Goal: Task Accomplishment & Management: Use online tool/utility

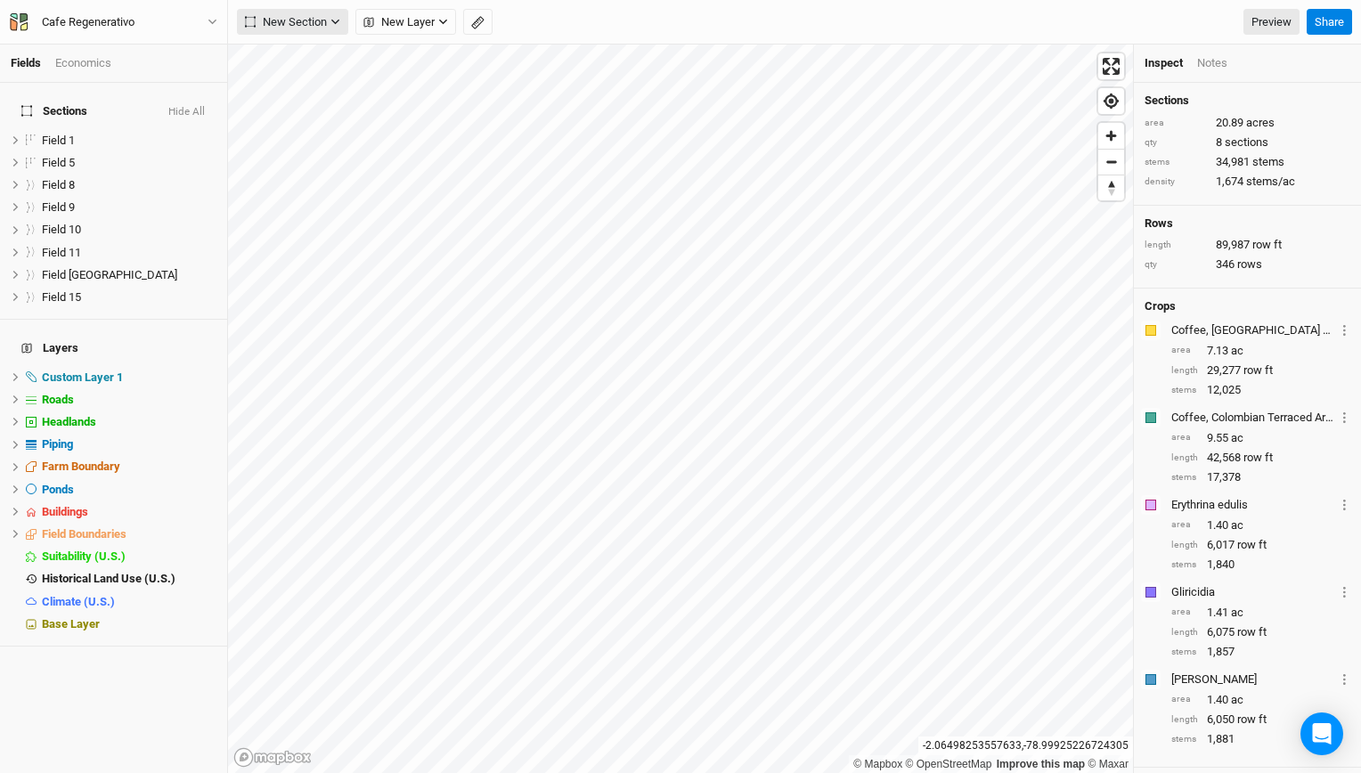
click at [274, 23] on span "New Section" at bounding box center [286, 22] width 82 height 18
click at [282, 62] on div "Grid" at bounding box center [288, 58] width 27 height 20
click at [441, 21] on icon "button" at bounding box center [443, 22] width 8 height 5
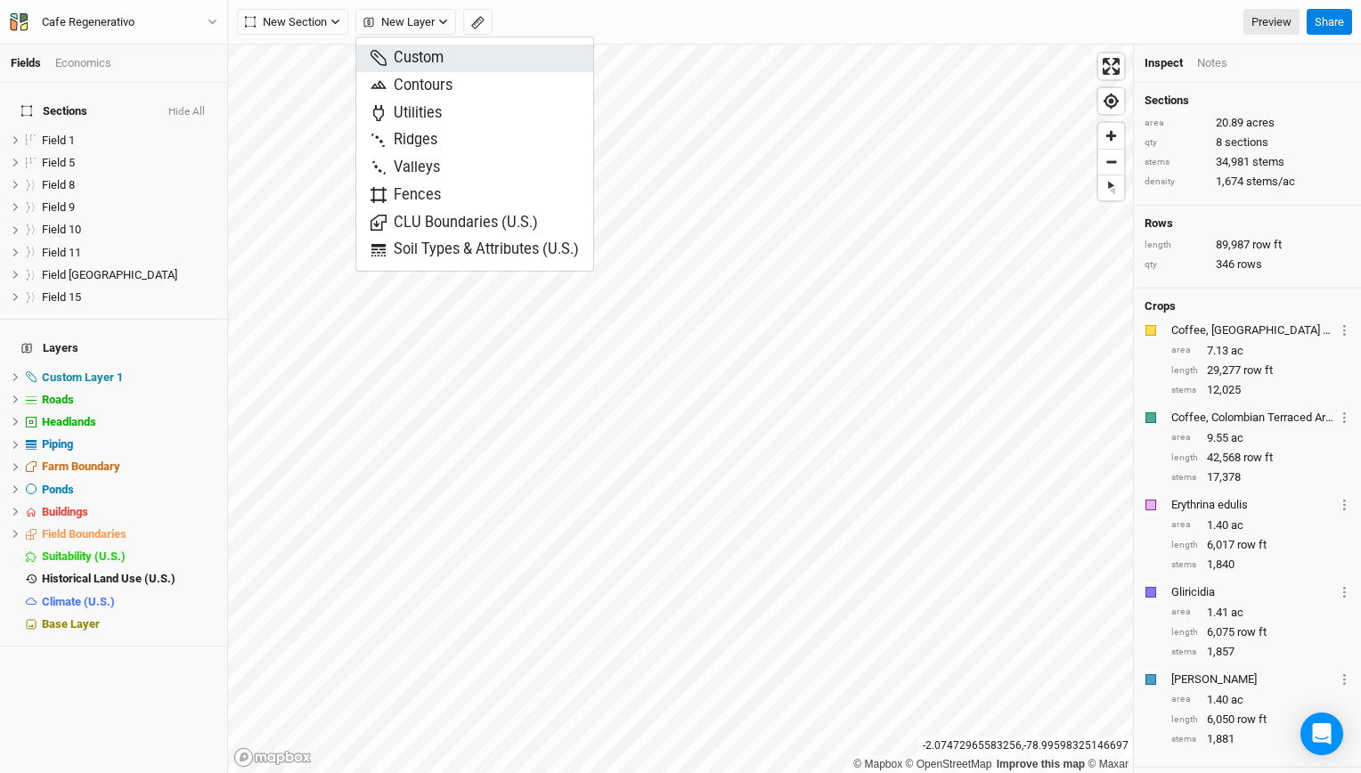
click at [408, 60] on span "Custom" at bounding box center [407, 58] width 73 height 20
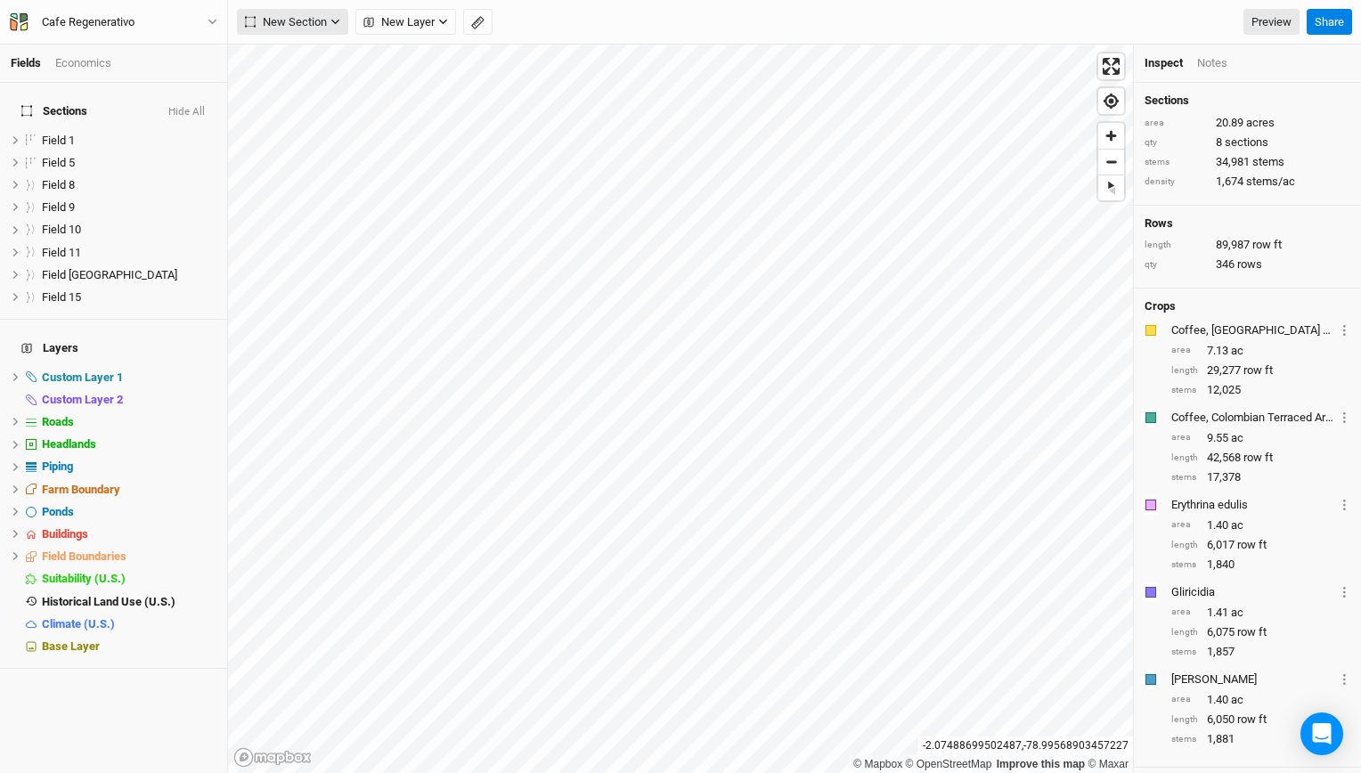
click at [326, 25] on span "New Section" at bounding box center [286, 22] width 82 height 18
click at [282, 118] on div "Keyline Beta" at bounding box center [318, 113] width 86 height 20
click at [339, 23] on icon "button" at bounding box center [335, 22] width 10 height 10
click at [280, 91] on div "Line" at bounding box center [289, 86] width 28 height 20
click at [332, 29] on button "New Section" at bounding box center [292, 22] width 111 height 27
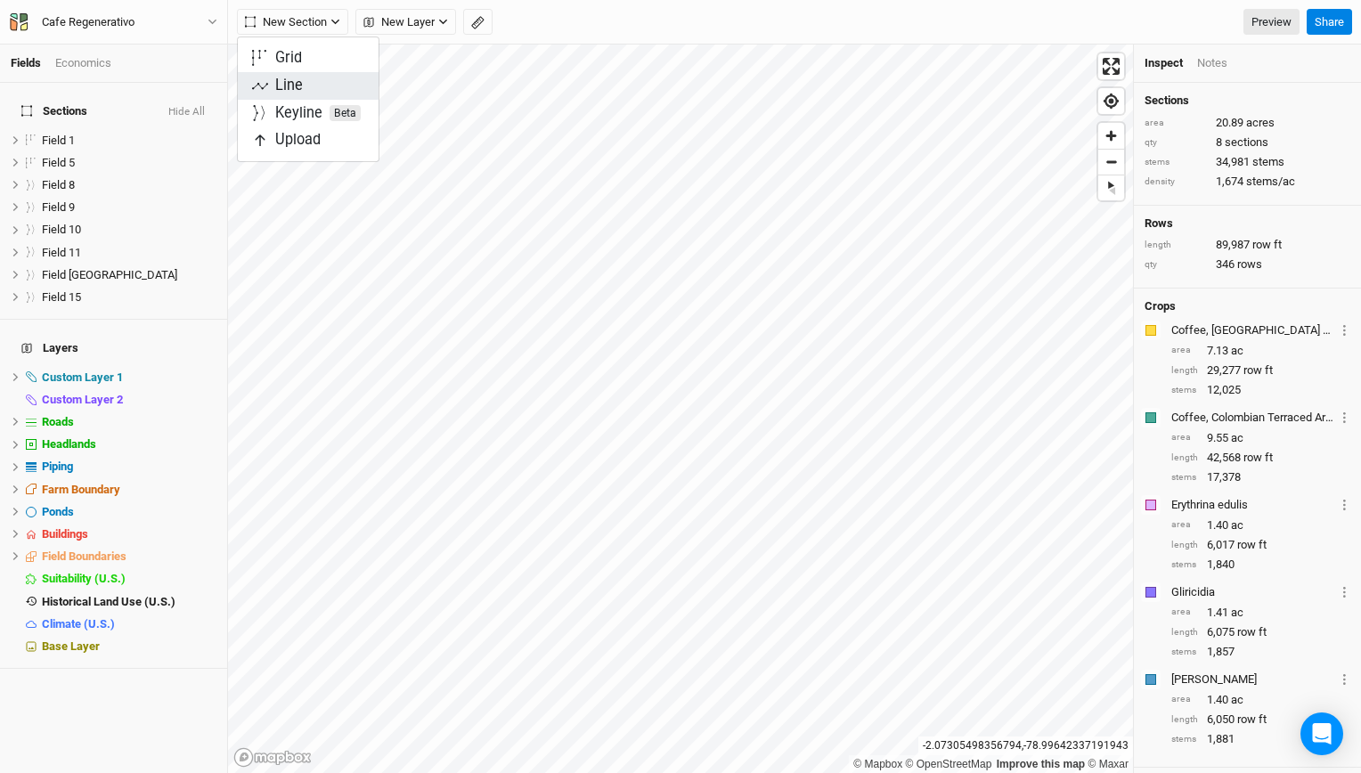
click at [289, 85] on div "Line" at bounding box center [289, 86] width 28 height 20
click at [333, 20] on icon "button" at bounding box center [335, 22] width 10 height 10
click at [292, 87] on div "Line" at bounding box center [289, 86] width 28 height 20
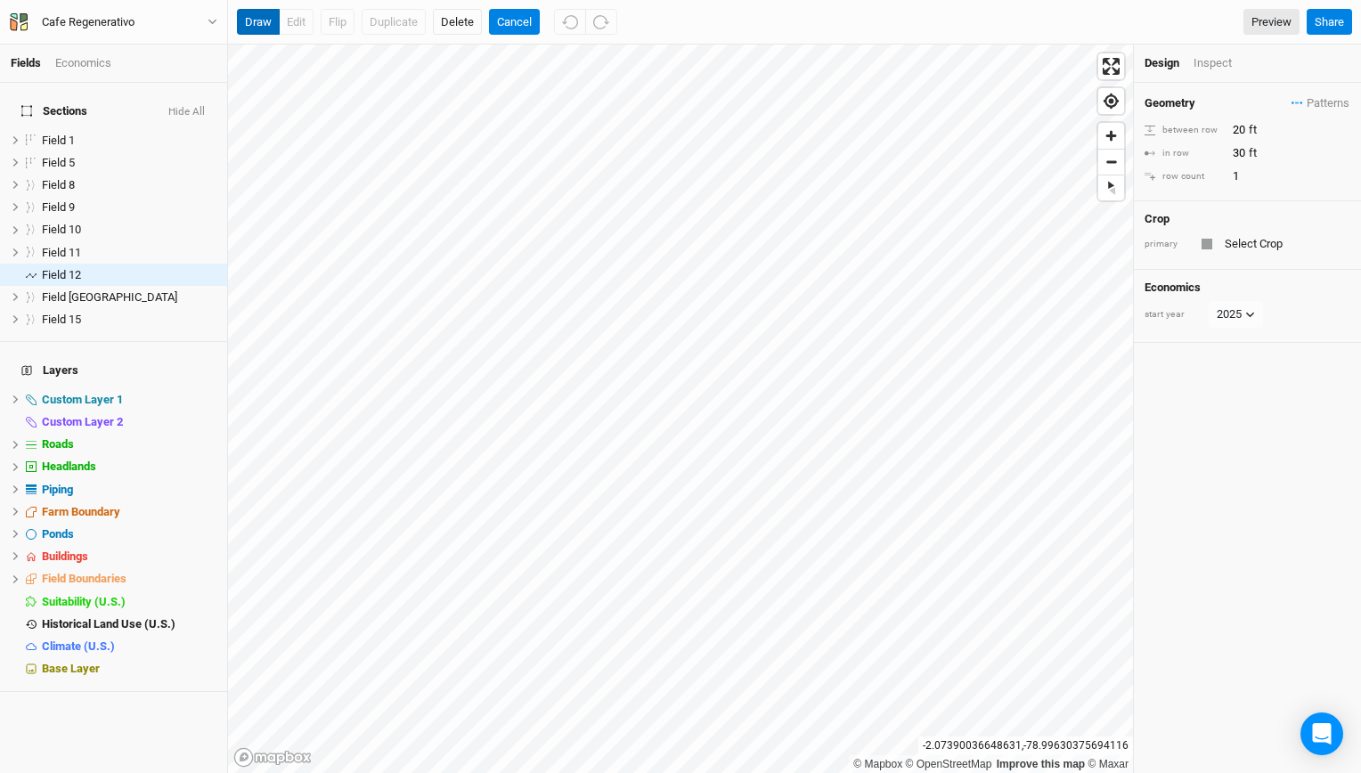
click at [256, 22] on button "draw" at bounding box center [258, 22] width 43 height 27
click at [257, 16] on button "draw" at bounding box center [258, 22] width 43 height 27
click at [256, 26] on button "draw" at bounding box center [258, 22] width 43 height 27
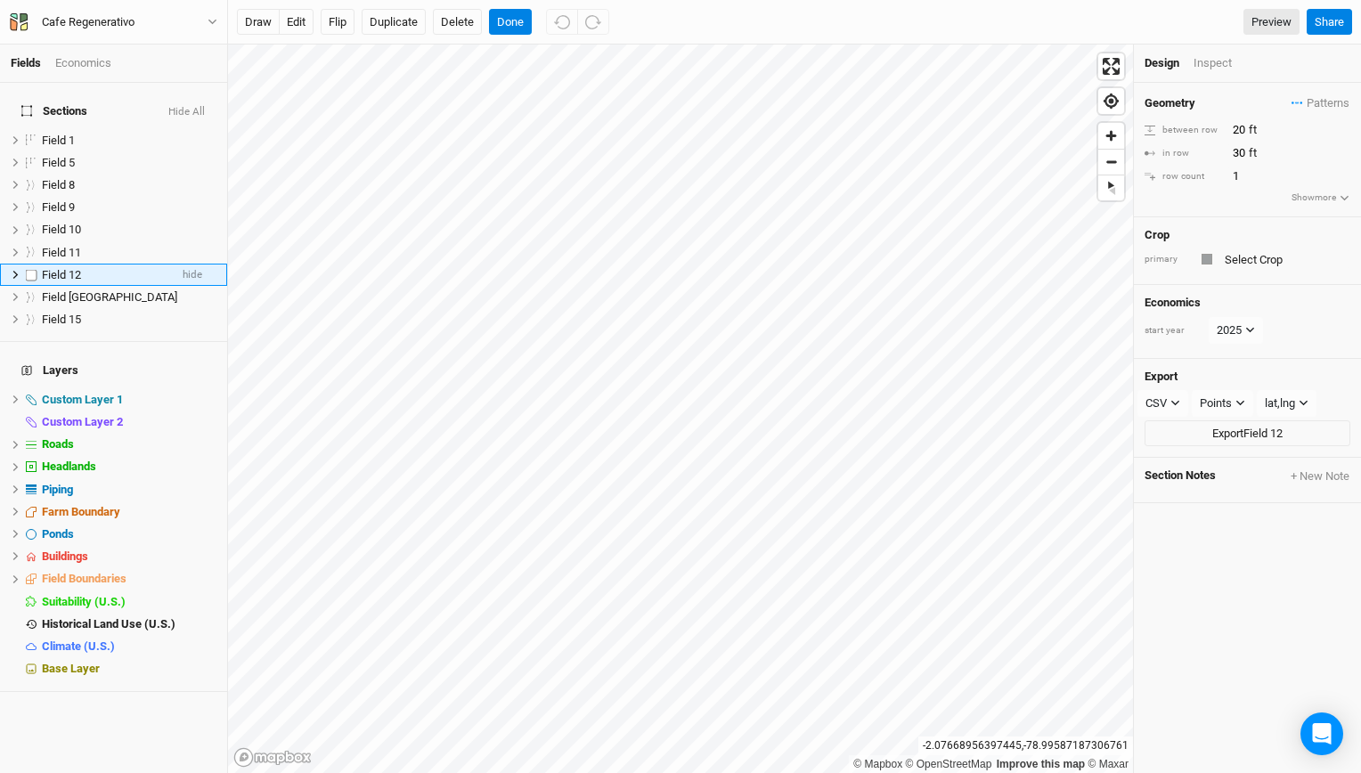
click at [127, 268] on div "Field 12" at bounding box center [105, 275] width 126 height 14
click at [288, 25] on button "edit" at bounding box center [296, 22] width 35 height 27
click at [88, 268] on div "Field 12" at bounding box center [105, 275] width 126 height 14
click at [1202, 68] on div "Inspect" at bounding box center [1225, 63] width 63 height 16
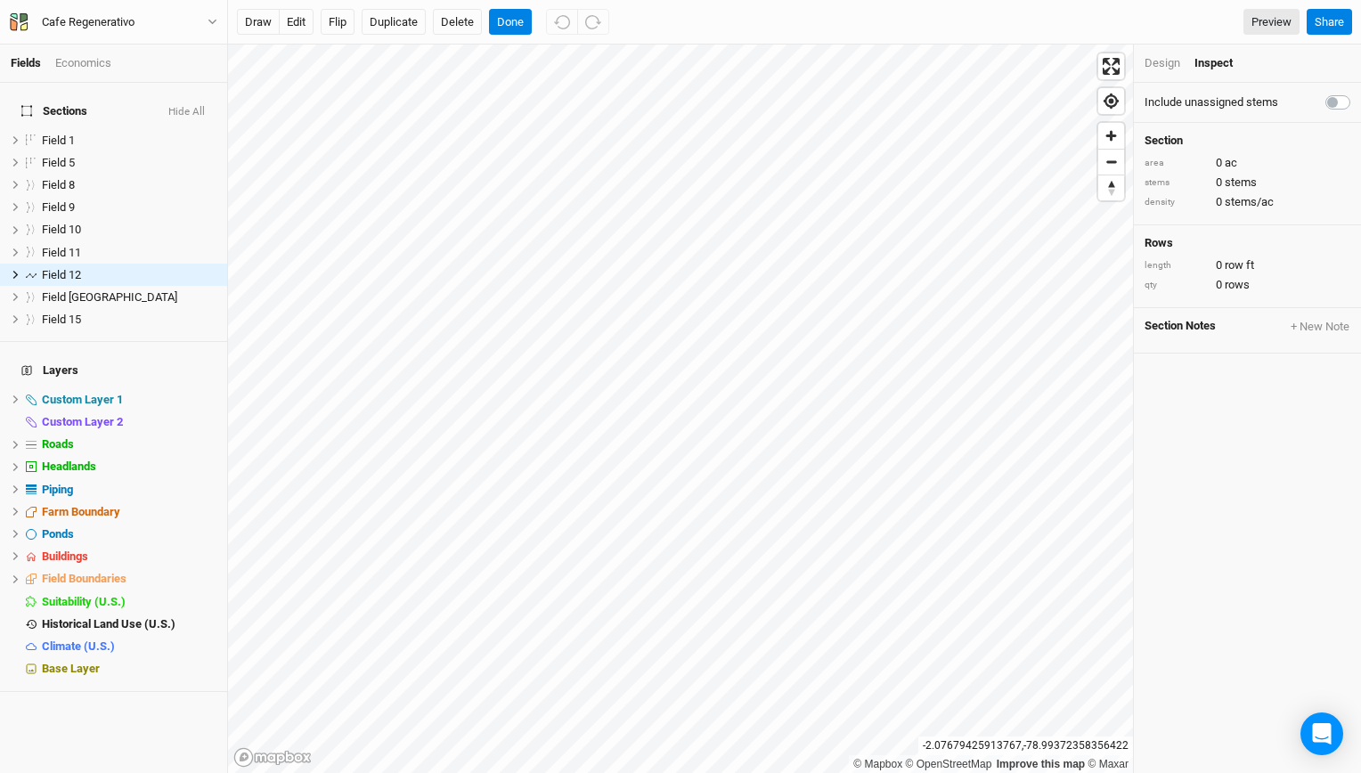
click at [1358, 92] on label at bounding box center [1358, 92] width 0 height 0
click at [1328, 102] on input "checkbox" at bounding box center [1332, 101] width 14 height 18
checkbox input "true"
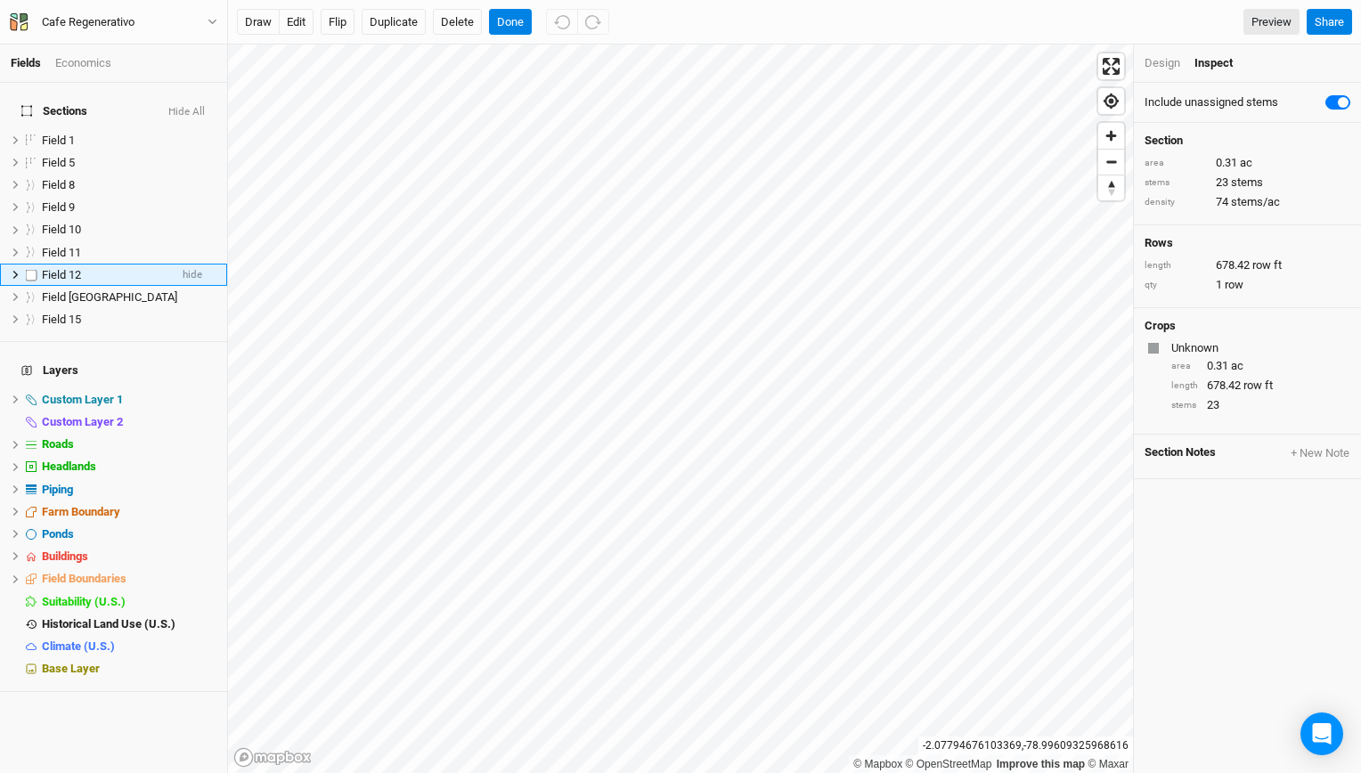
click at [148, 268] on div "Field 12" at bounding box center [105, 275] width 126 height 14
drag, startPoint x: 460, startPoint y: 20, endPoint x: 318, endPoint y: 25, distance: 141.7
click at [318, 25] on div "draw edit Flip Duplicate Delete Done" at bounding box center [423, 22] width 372 height 27
click at [294, 25] on button "edit" at bounding box center [296, 22] width 35 height 27
click at [513, 16] on button "Done" at bounding box center [510, 22] width 43 height 27
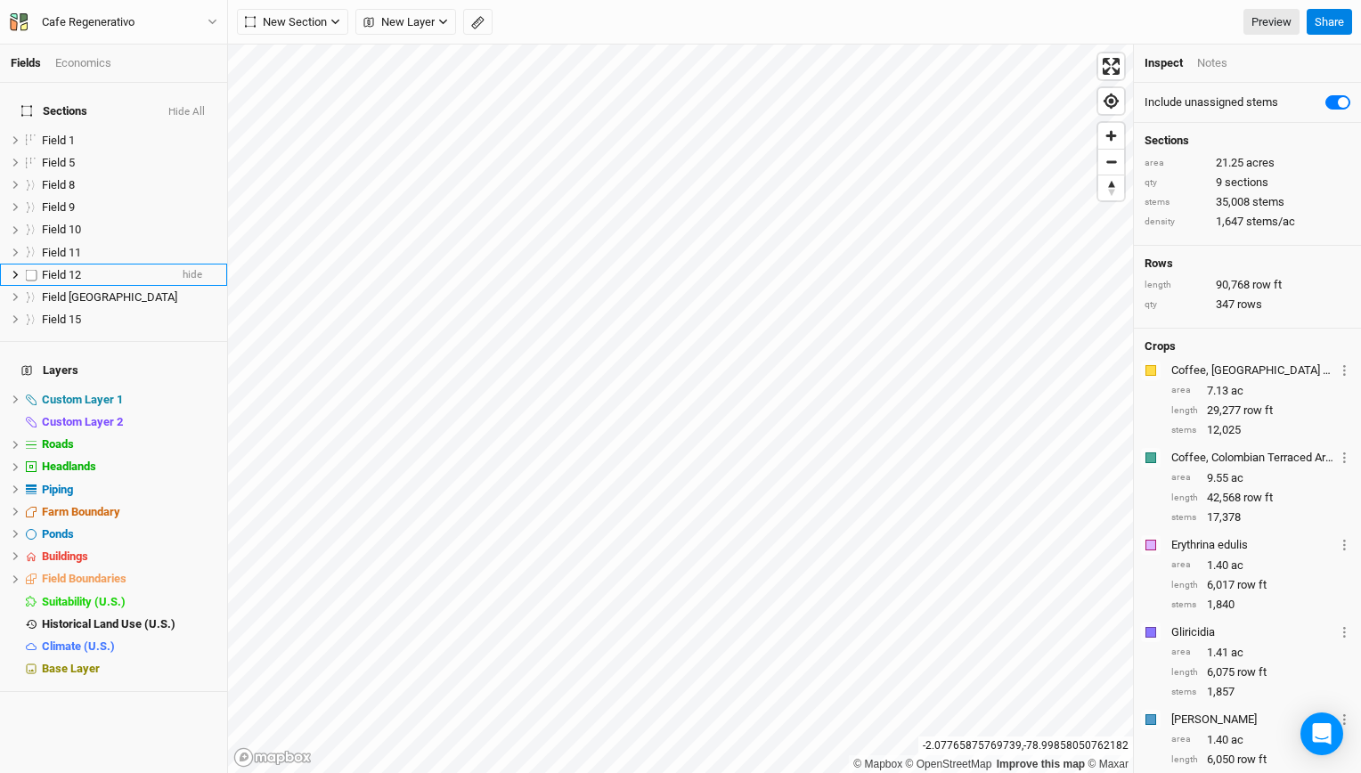
click at [94, 268] on div "Field 12" at bounding box center [105, 275] width 126 height 14
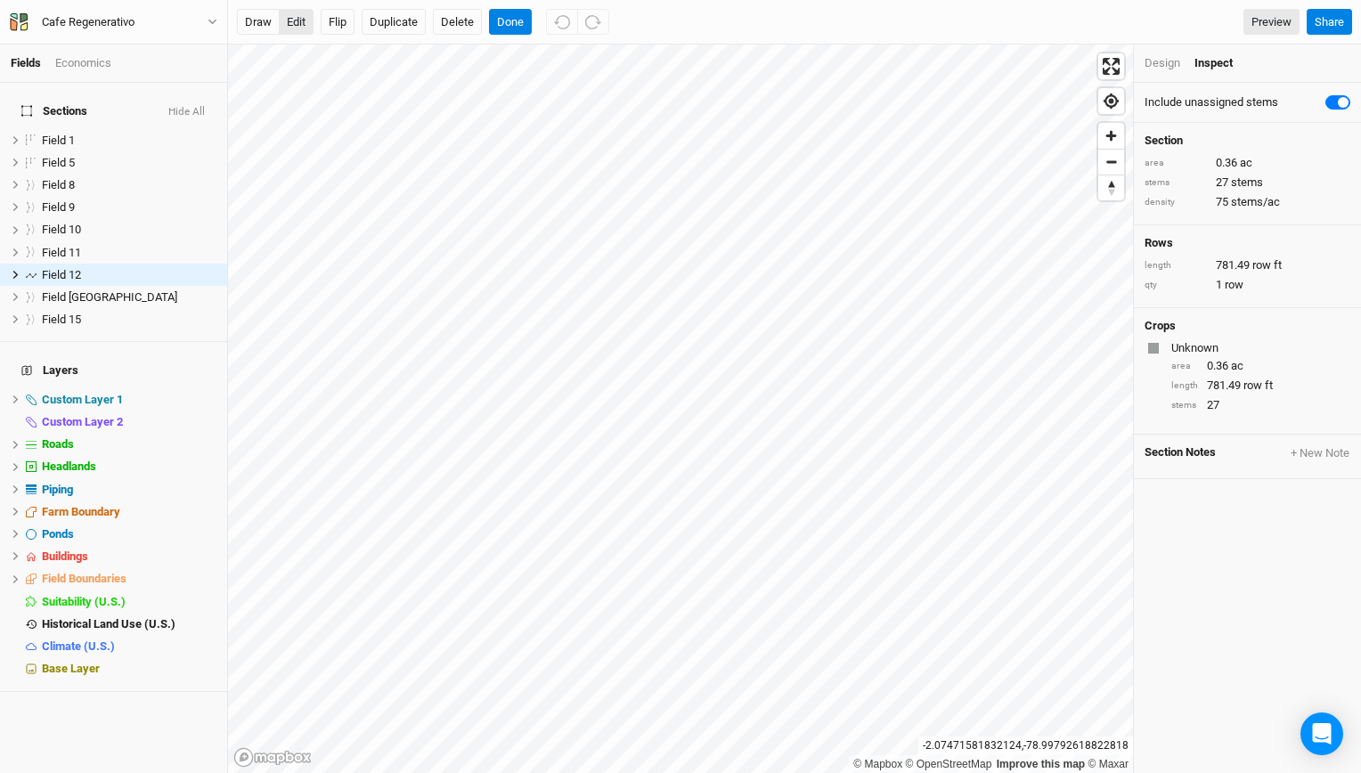
click at [295, 25] on button "edit" at bounding box center [296, 22] width 35 height 27
click at [264, 42] on div "draw edit Flip Duplicate Delete Done Preview Share" at bounding box center [794, 22] width 1133 height 45
click at [262, 30] on button "draw" at bounding box center [258, 22] width 43 height 27
click at [262, 20] on button "draw" at bounding box center [258, 22] width 43 height 27
click at [296, 23] on button "edit" at bounding box center [296, 22] width 35 height 27
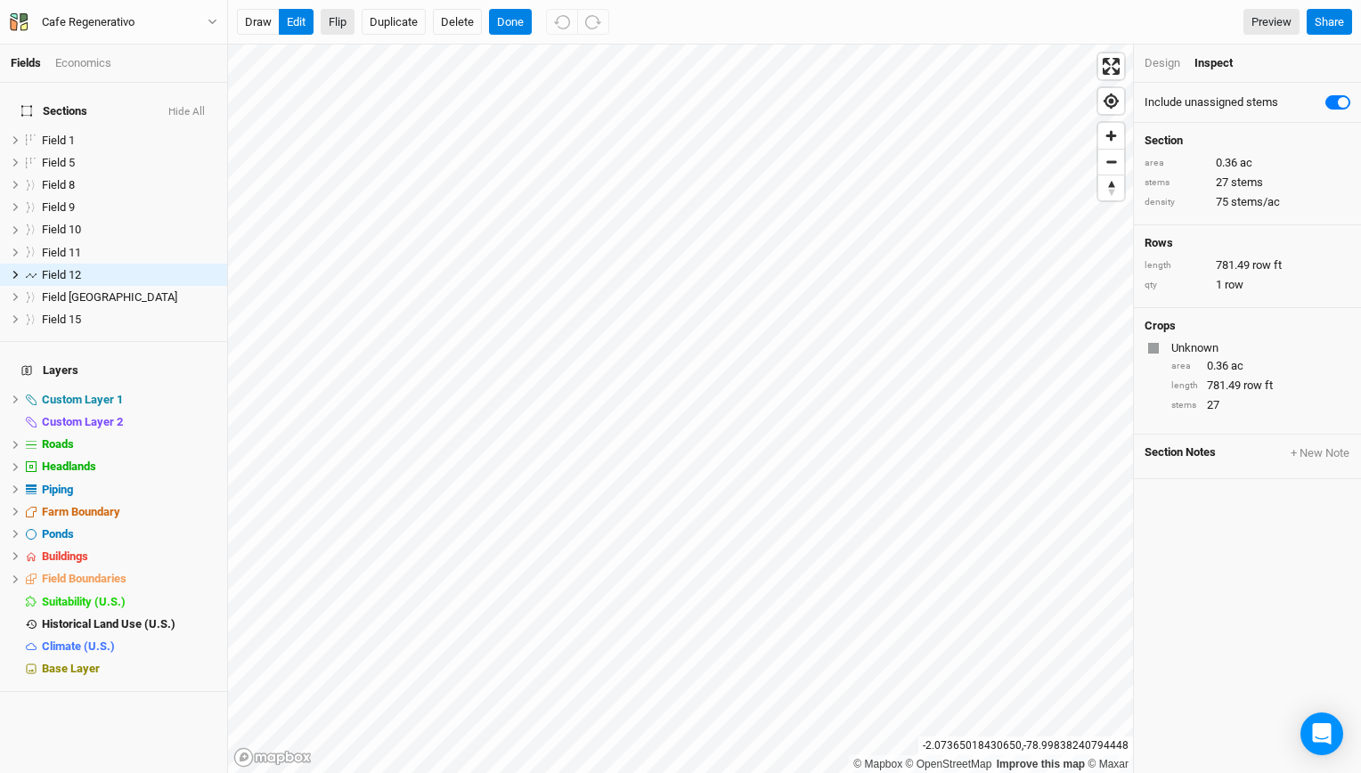
click at [334, 25] on button "Flip" at bounding box center [338, 22] width 34 height 27
click at [335, 26] on button "Flip" at bounding box center [338, 22] width 34 height 27
click at [299, 25] on button "edit" at bounding box center [296, 22] width 35 height 27
click at [261, 21] on button "draw" at bounding box center [258, 22] width 43 height 27
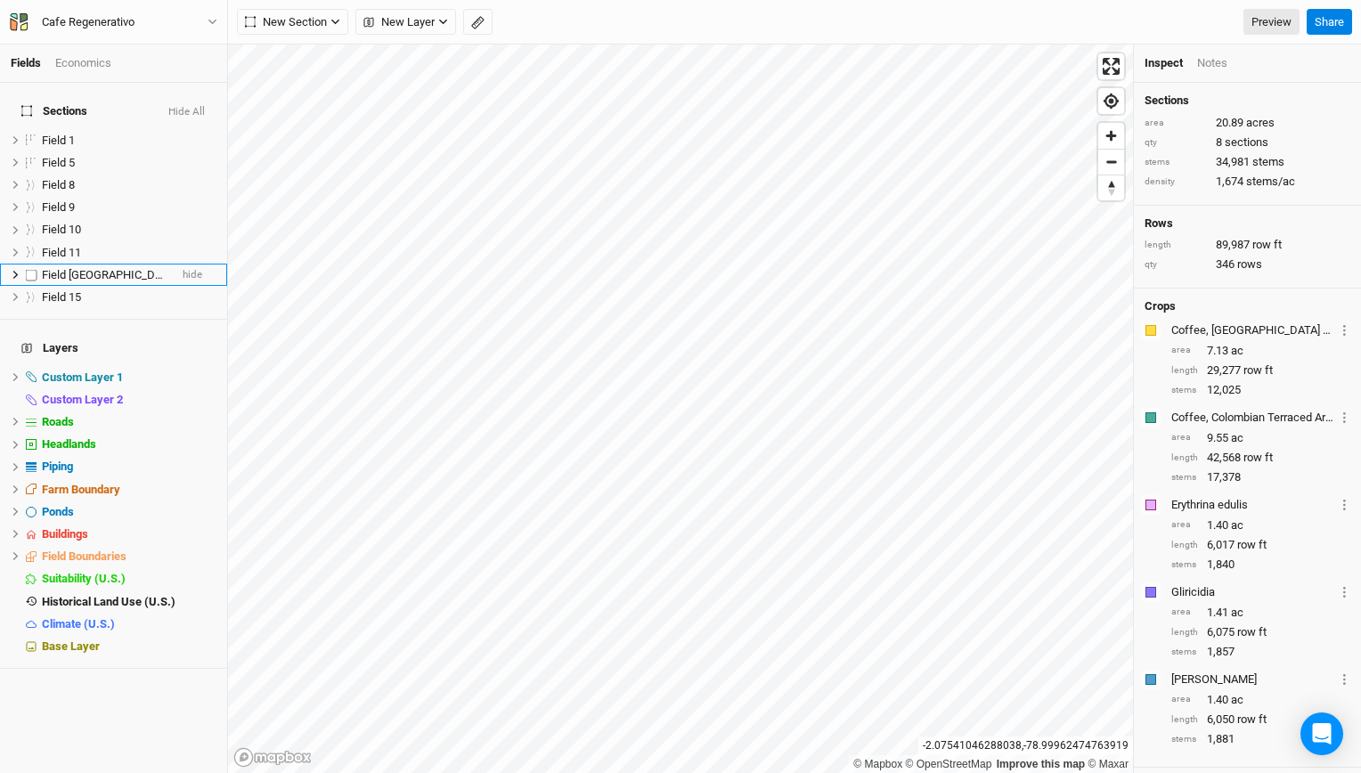
click at [160, 269] on li "Field 13 Headland Field hide" at bounding box center [113, 275] width 227 height 22
click at [330, 27] on icon "button" at bounding box center [335, 22] width 10 height 10
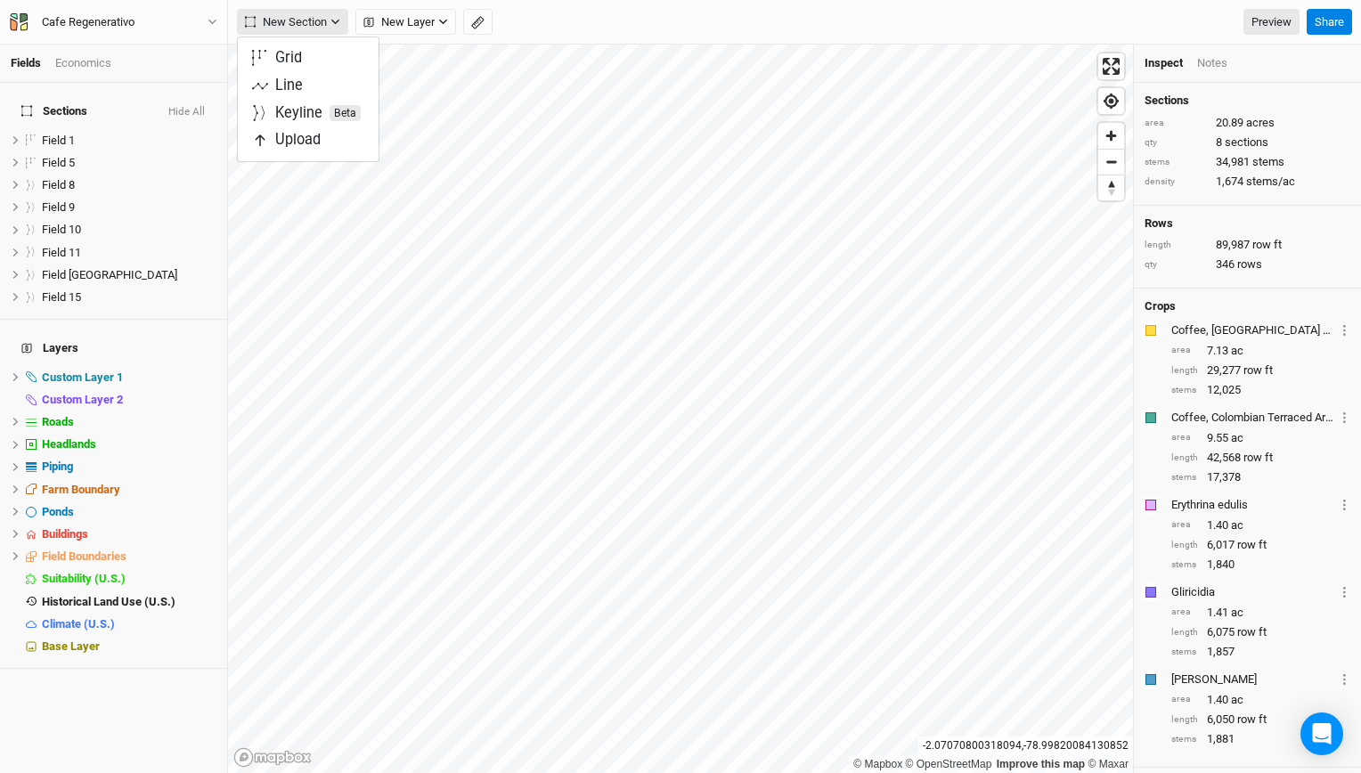
click at [330, 27] on icon "button" at bounding box center [335, 22] width 10 height 10
click at [98, 64] on div "Economics" at bounding box center [83, 63] width 56 height 16
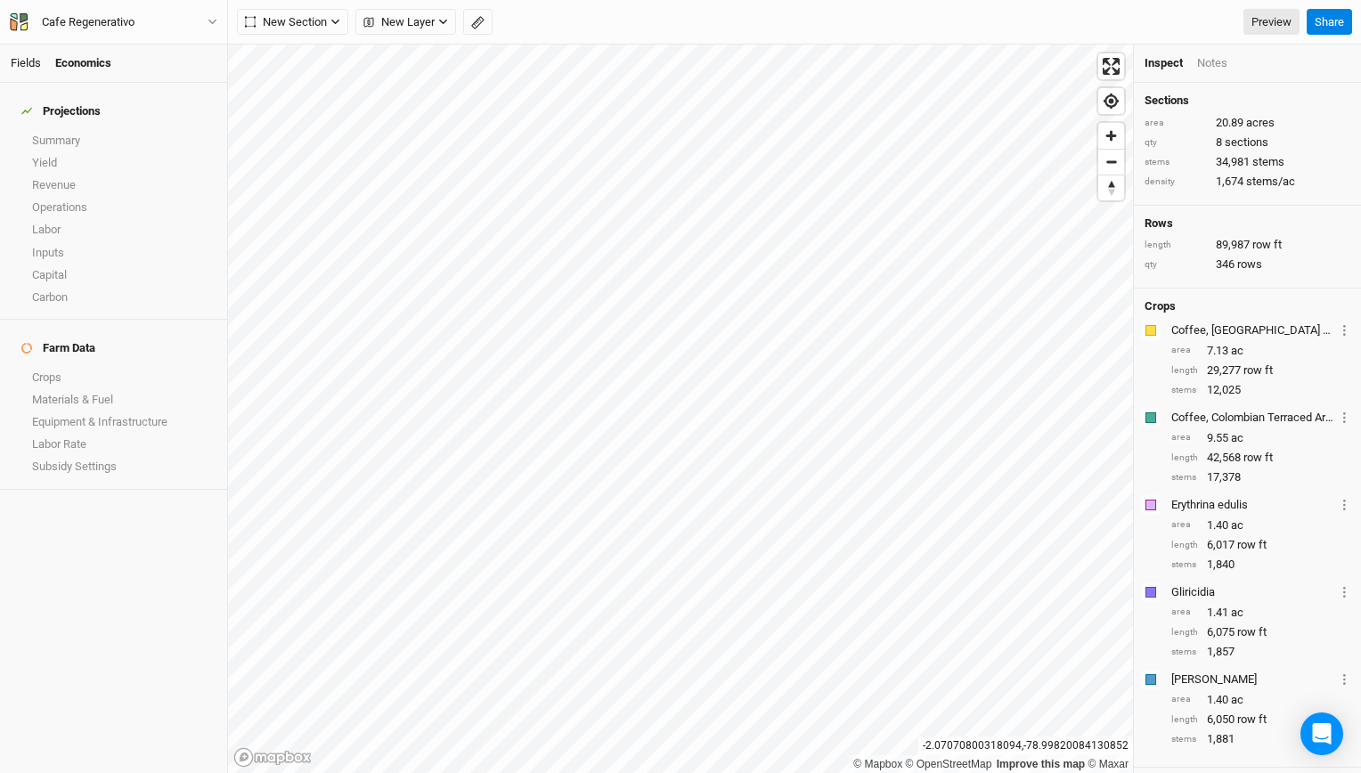
click at [16, 56] on link "Fields" at bounding box center [26, 62] width 30 height 13
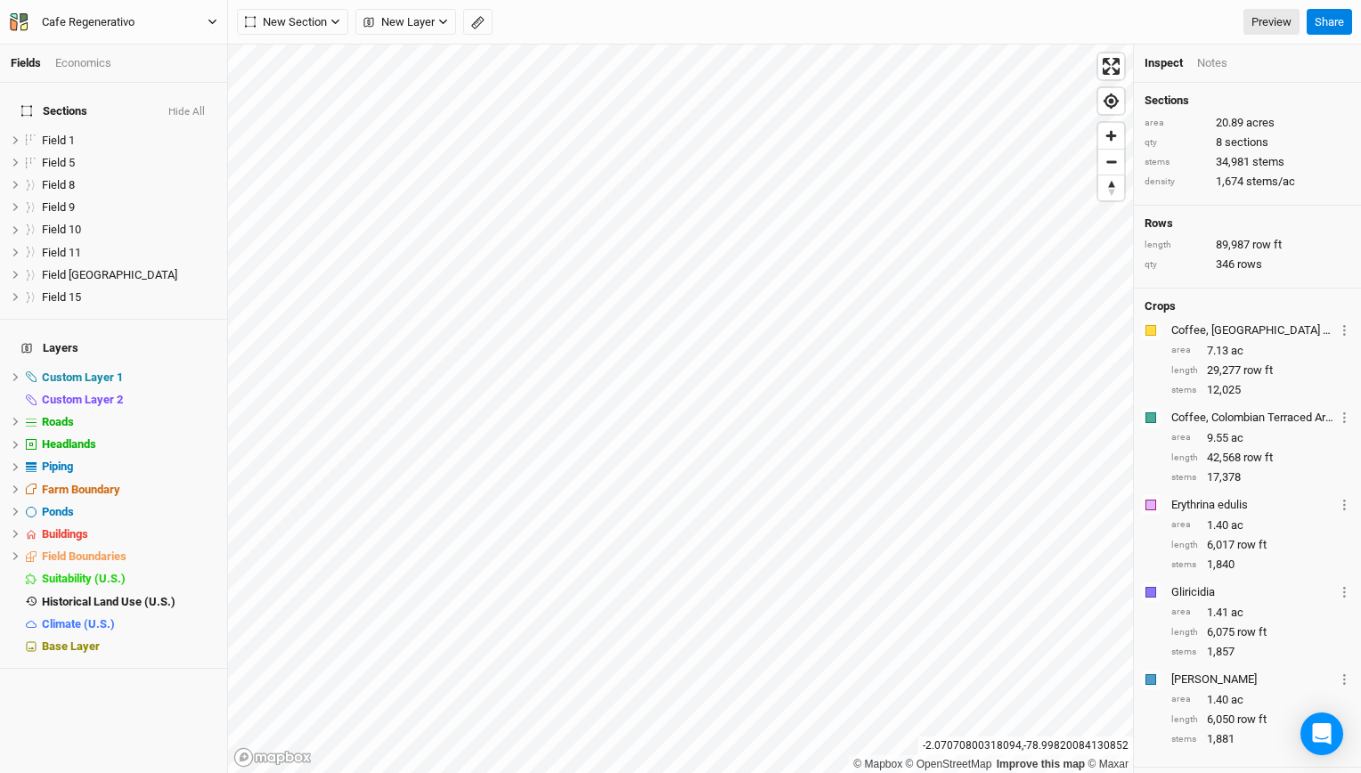
click at [86, 24] on div "Cafe Regenerativo" at bounding box center [88, 22] width 93 height 18
click at [97, 50] on button "Back" at bounding box center [147, 49] width 141 height 23
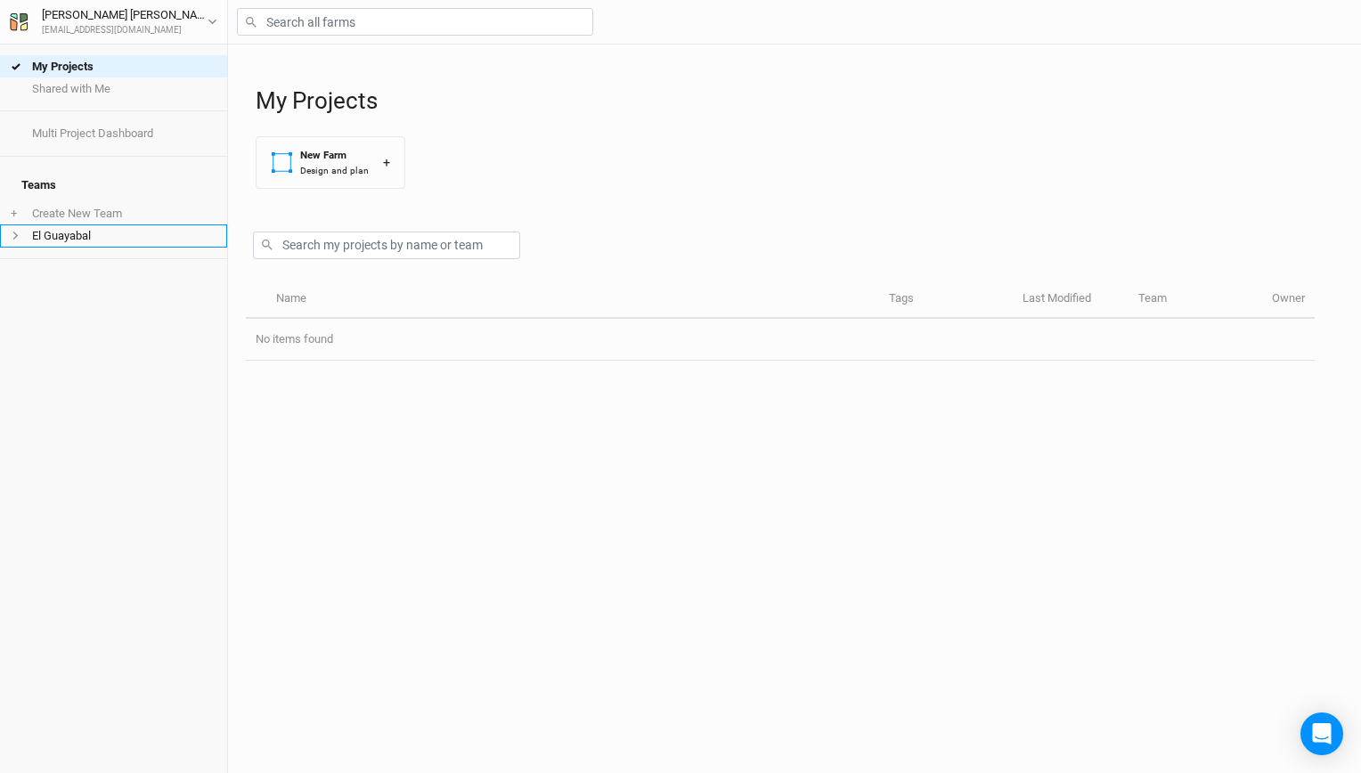
click at [91, 235] on li "El Guayabal" at bounding box center [113, 235] width 227 height 22
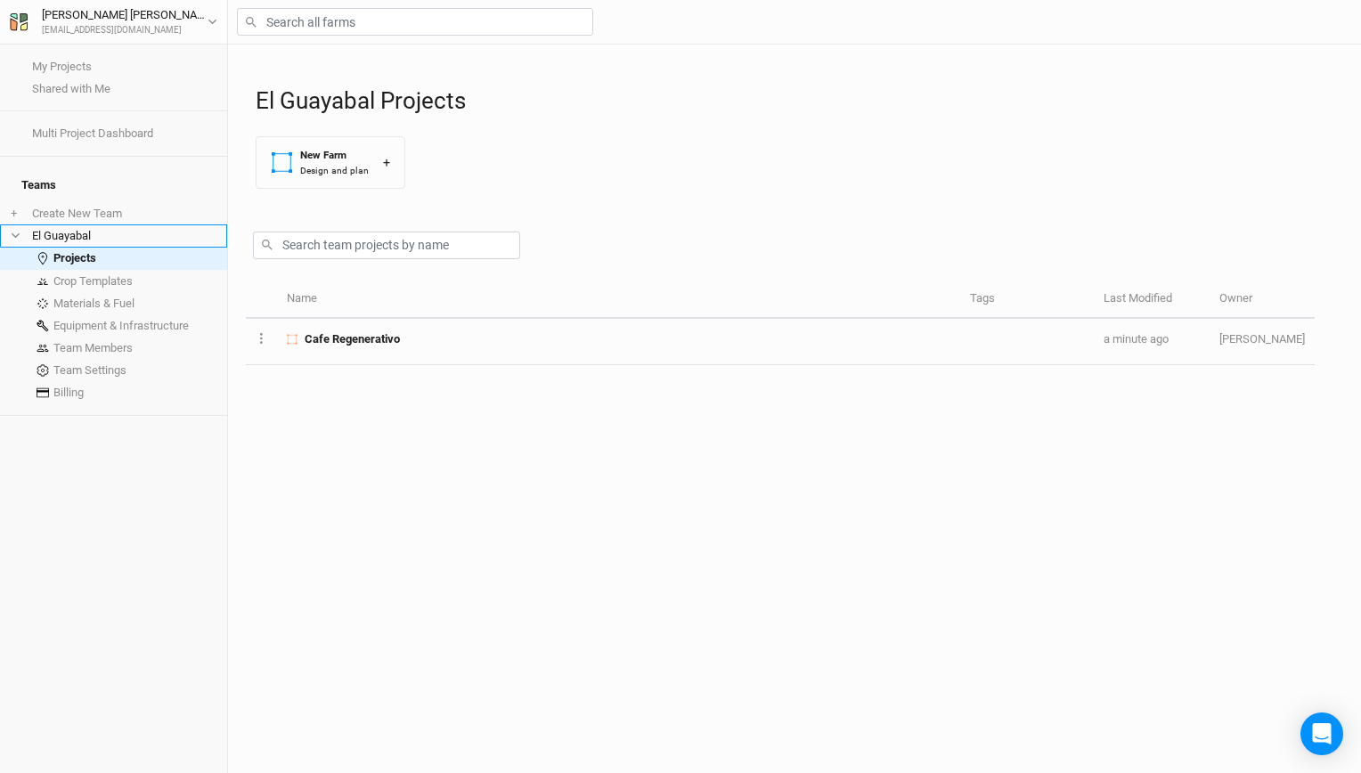
click at [80, 224] on li "El Guayabal" at bounding box center [113, 235] width 227 height 22
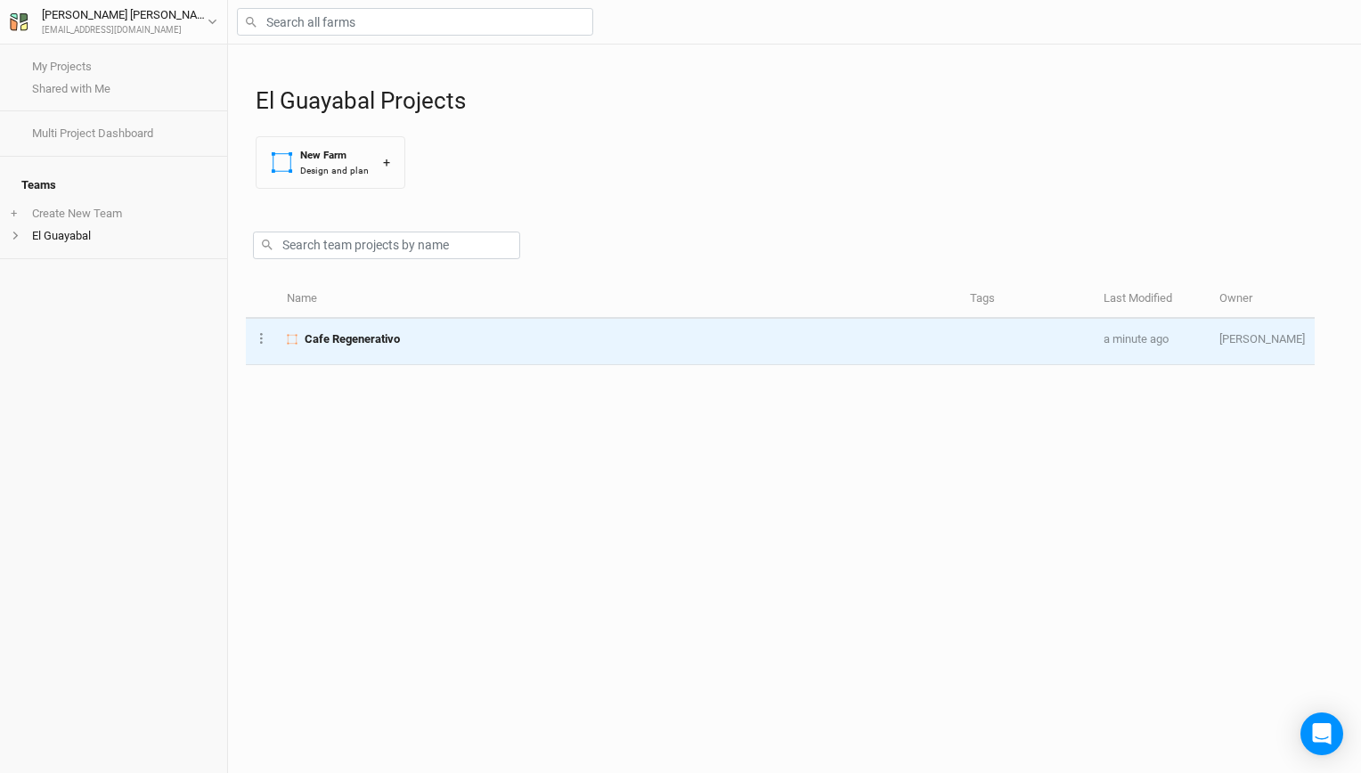
click at [377, 355] on td "Cafe Regenerativo" at bounding box center [618, 342] width 683 height 46
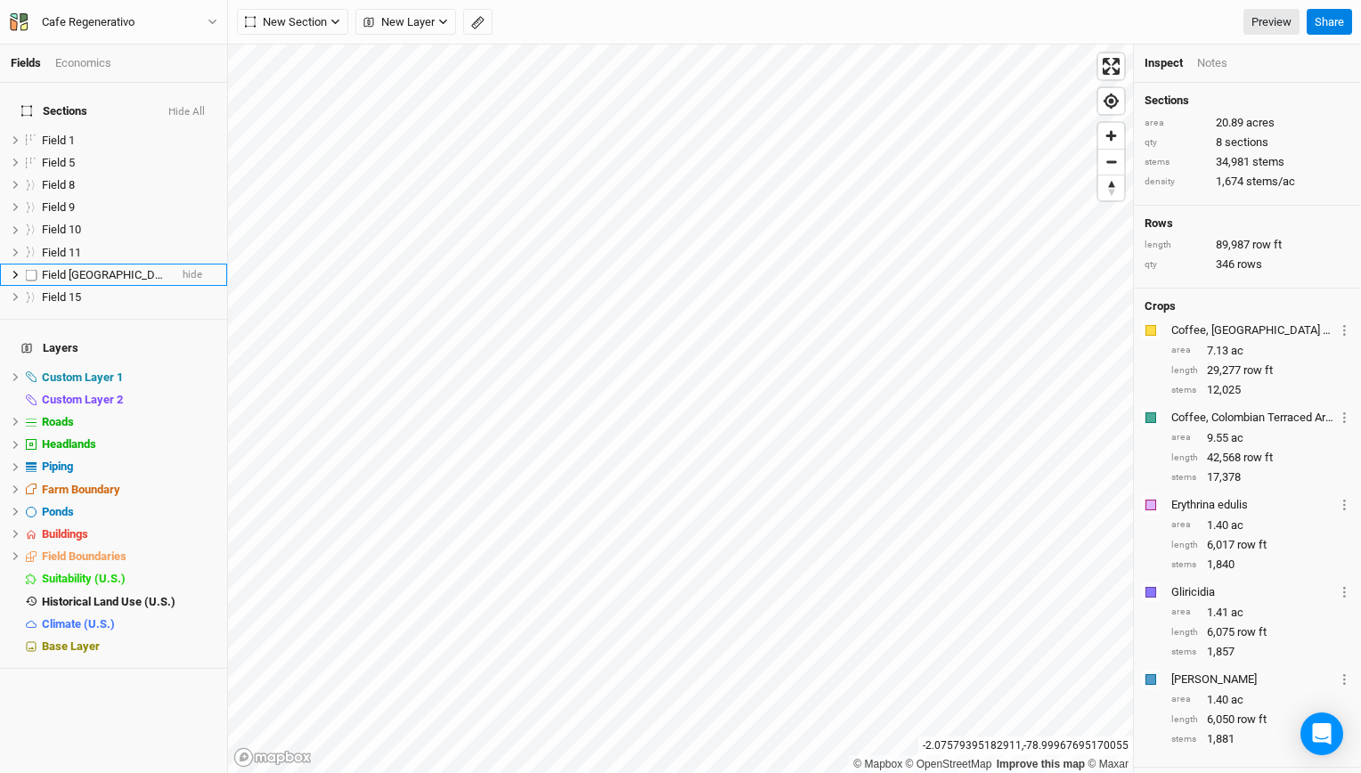
click at [95, 268] on span "Field [GEOGRAPHIC_DATA]" at bounding box center [109, 274] width 135 height 13
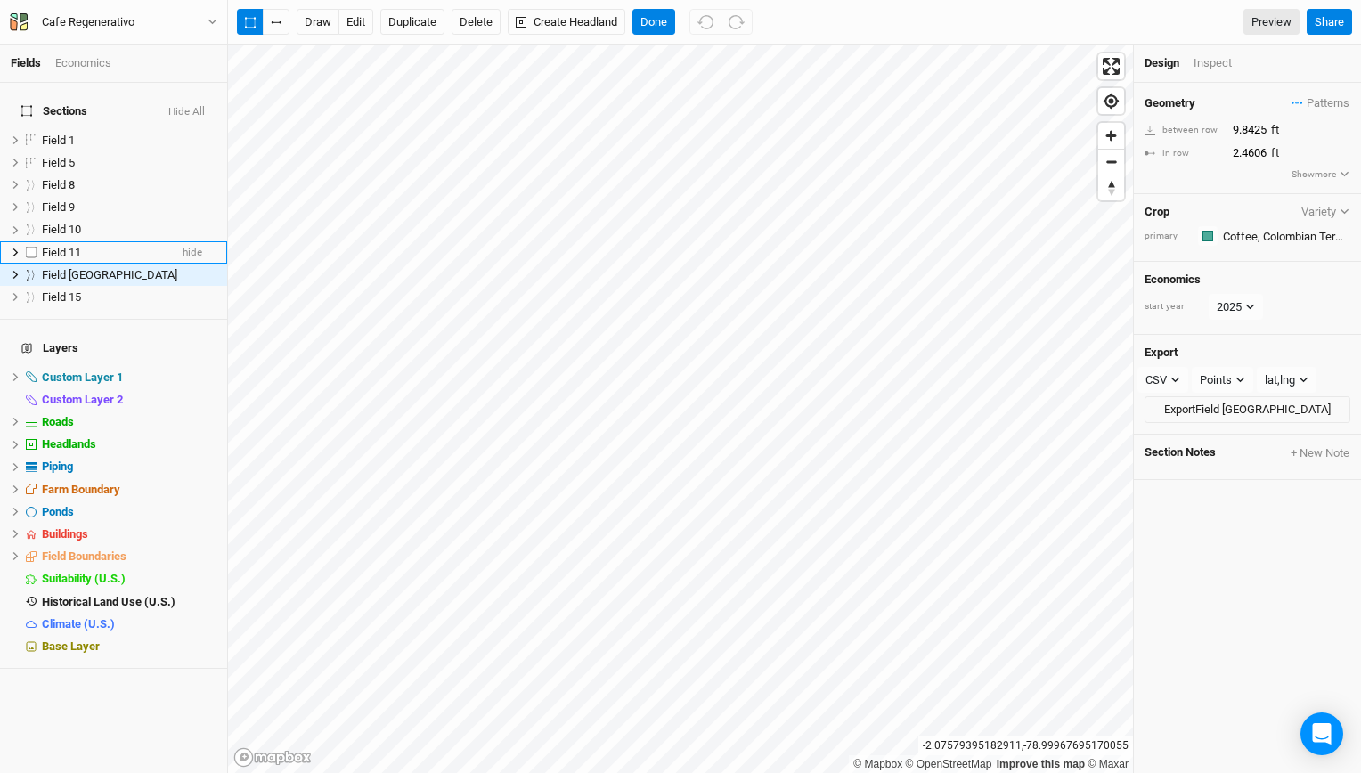
click at [96, 246] on div "Field 11" at bounding box center [105, 253] width 126 height 14
click at [86, 223] on div "Field 10" at bounding box center [105, 230] width 126 height 14
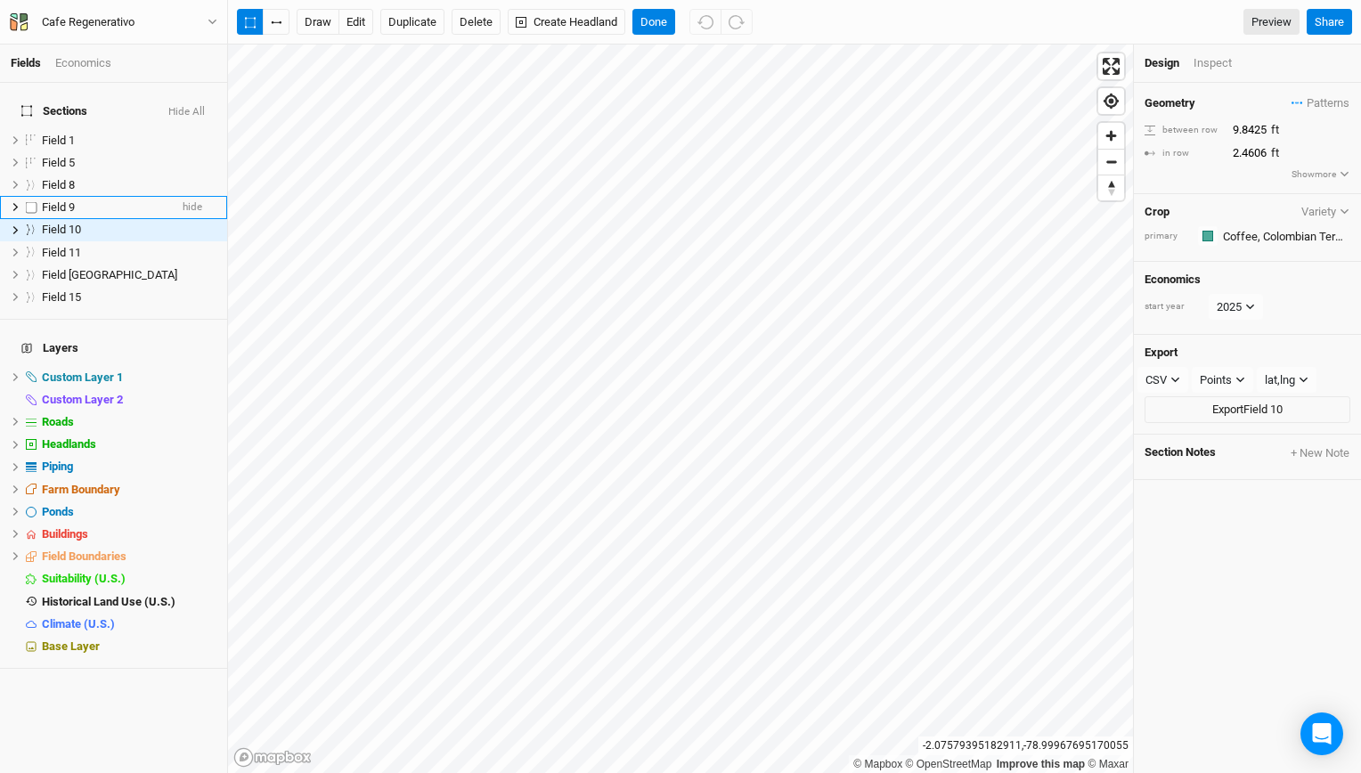
click at [72, 200] on span "Field 9" at bounding box center [58, 206] width 33 height 13
click at [85, 174] on li "Field 8 hide" at bounding box center [113, 185] width 227 height 22
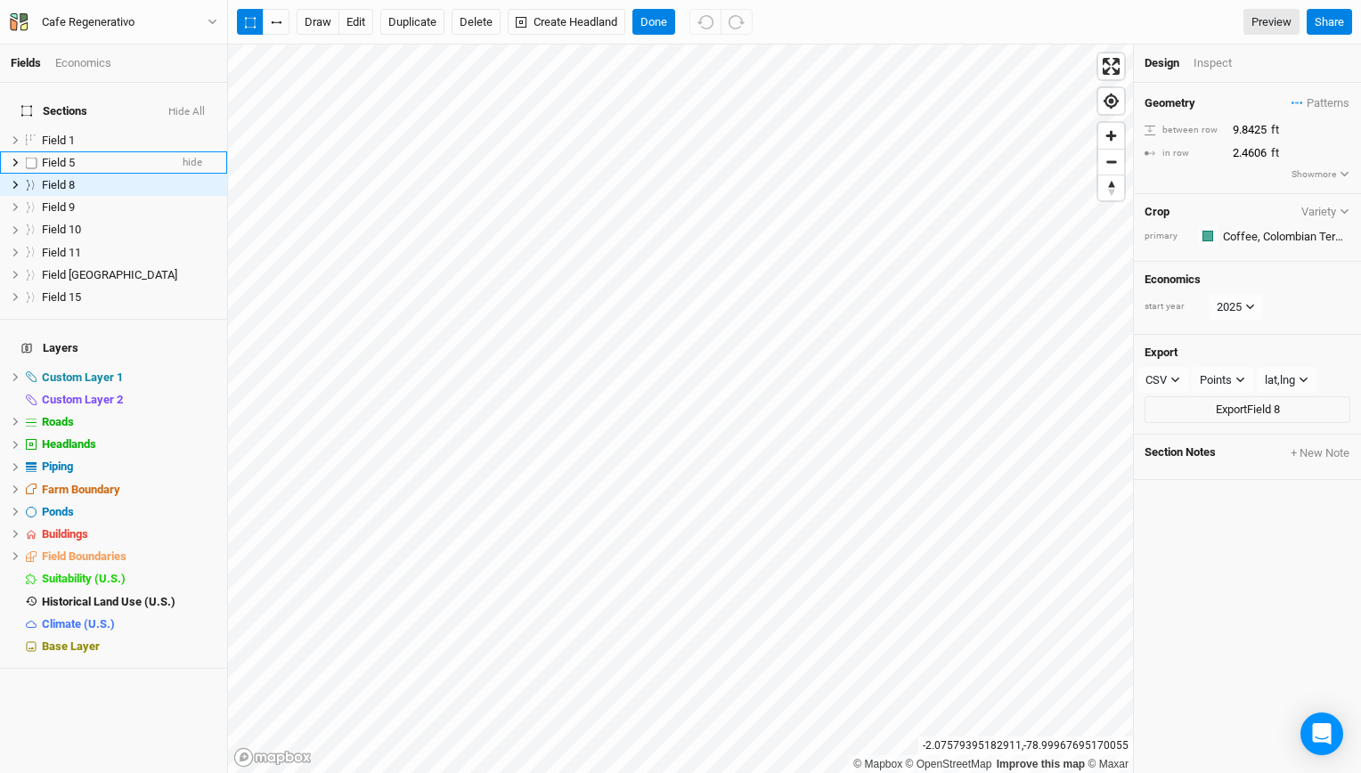
click at [67, 156] on span "Field 5" at bounding box center [58, 162] width 33 height 13
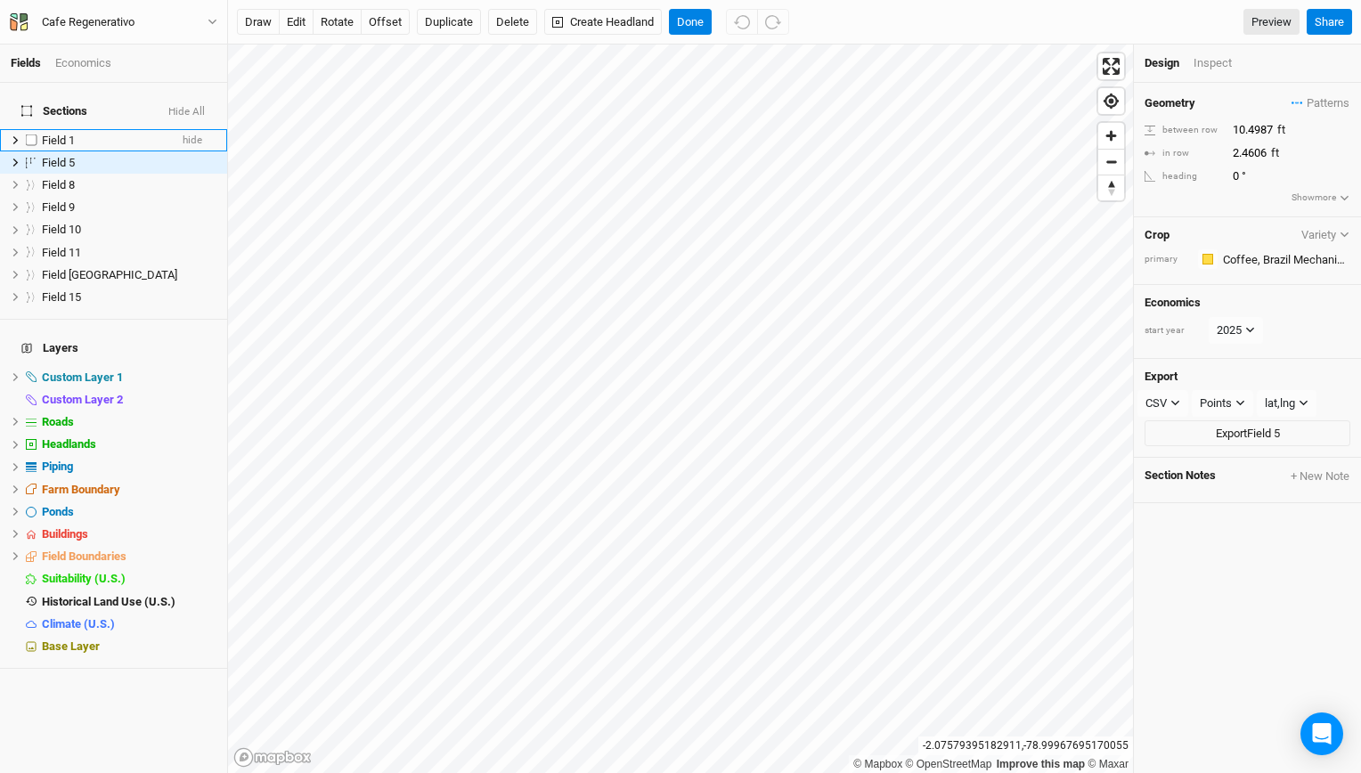
click at [63, 134] on span "Field 1" at bounding box center [58, 140] width 33 height 13
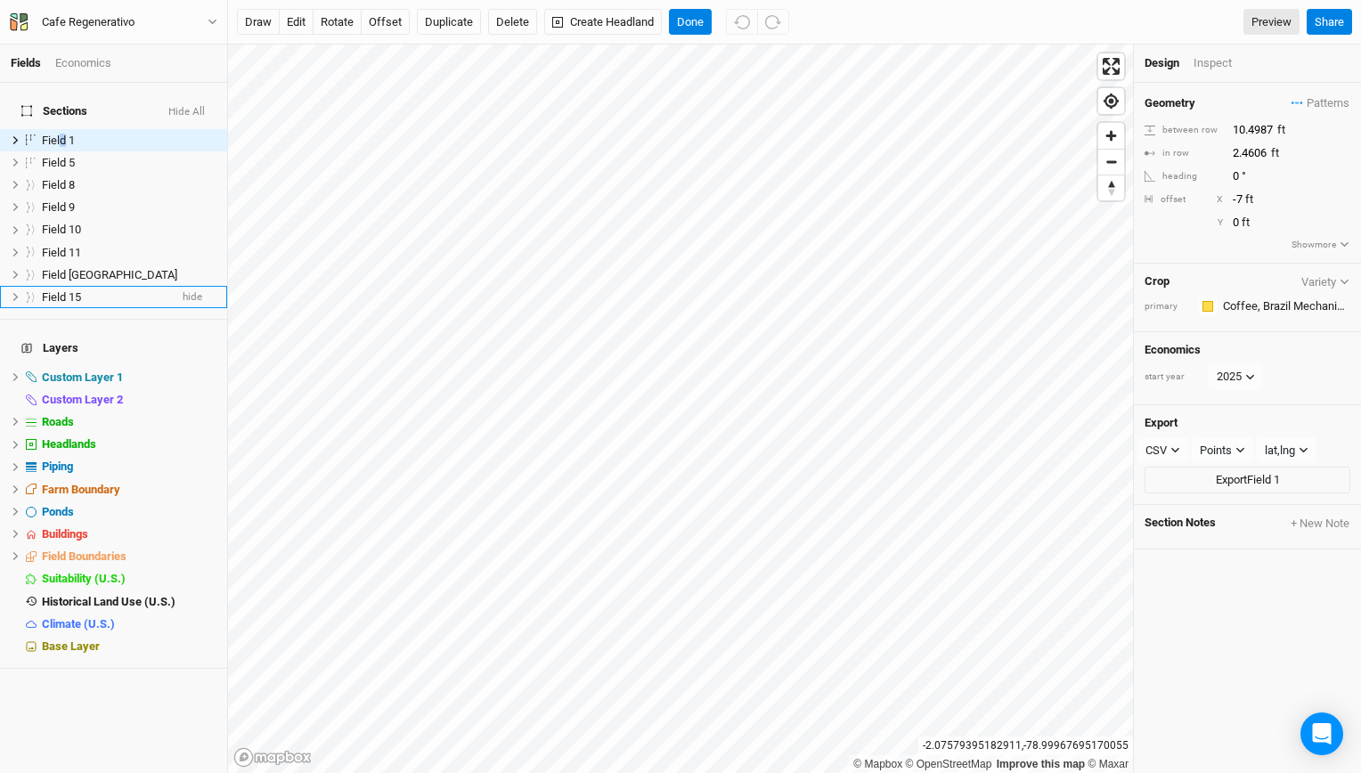
drag, startPoint x: 62, startPoint y: 134, endPoint x: 76, endPoint y: 288, distance: 154.7
click at [82, 290] on div "Field 15" at bounding box center [105, 297] width 126 height 14
click at [102, 268] on span "Field [GEOGRAPHIC_DATA]" at bounding box center [109, 274] width 135 height 13
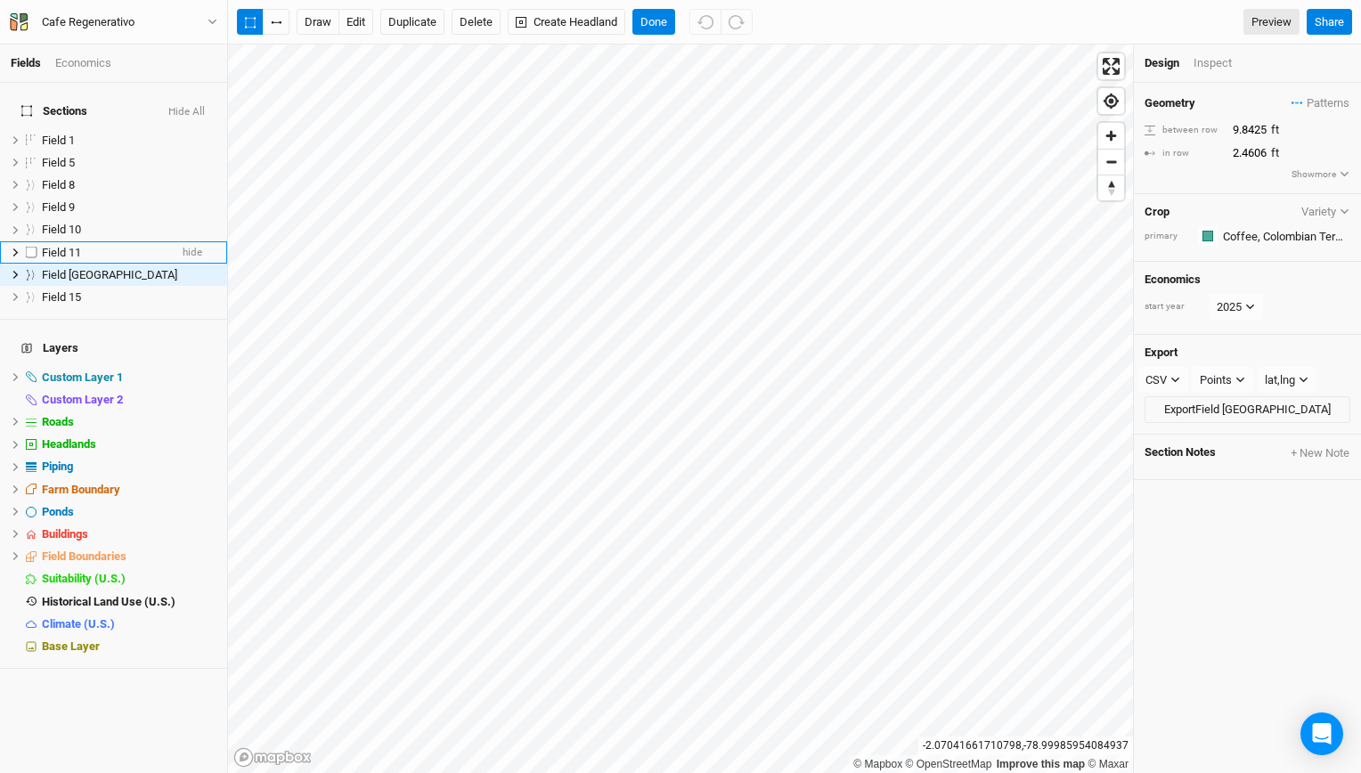
click at [66, 246] on span "Field 11" at bounding box center [61, 252] width 39 height 13
click at [68, 223] on span "Field 10" at bounding box center [61, 229] width 39 height 13
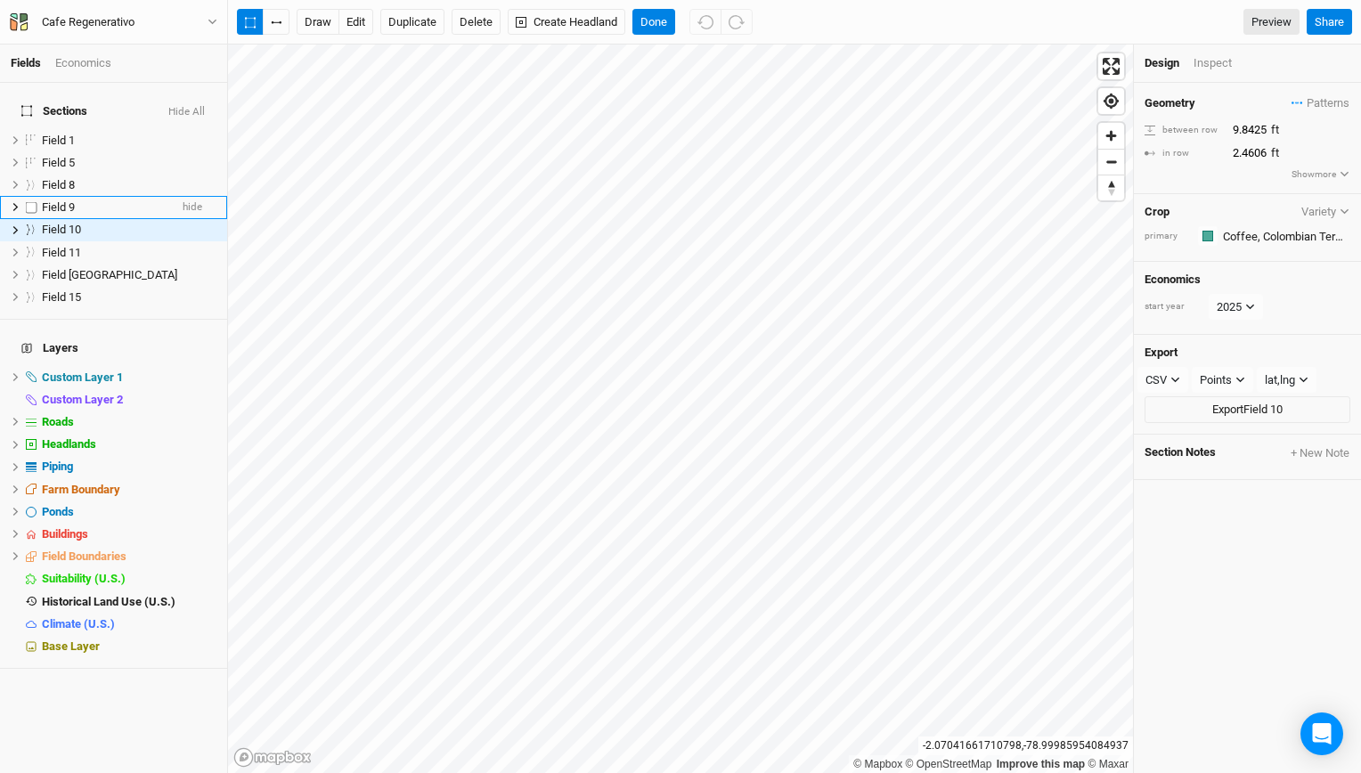
click at [67, 200] on span "Field 9" at bounding box center [58, 206] width 33 height 13
click at [70, 178] on span "Field 8" at bounding box center [58, 184] width 33 height 13
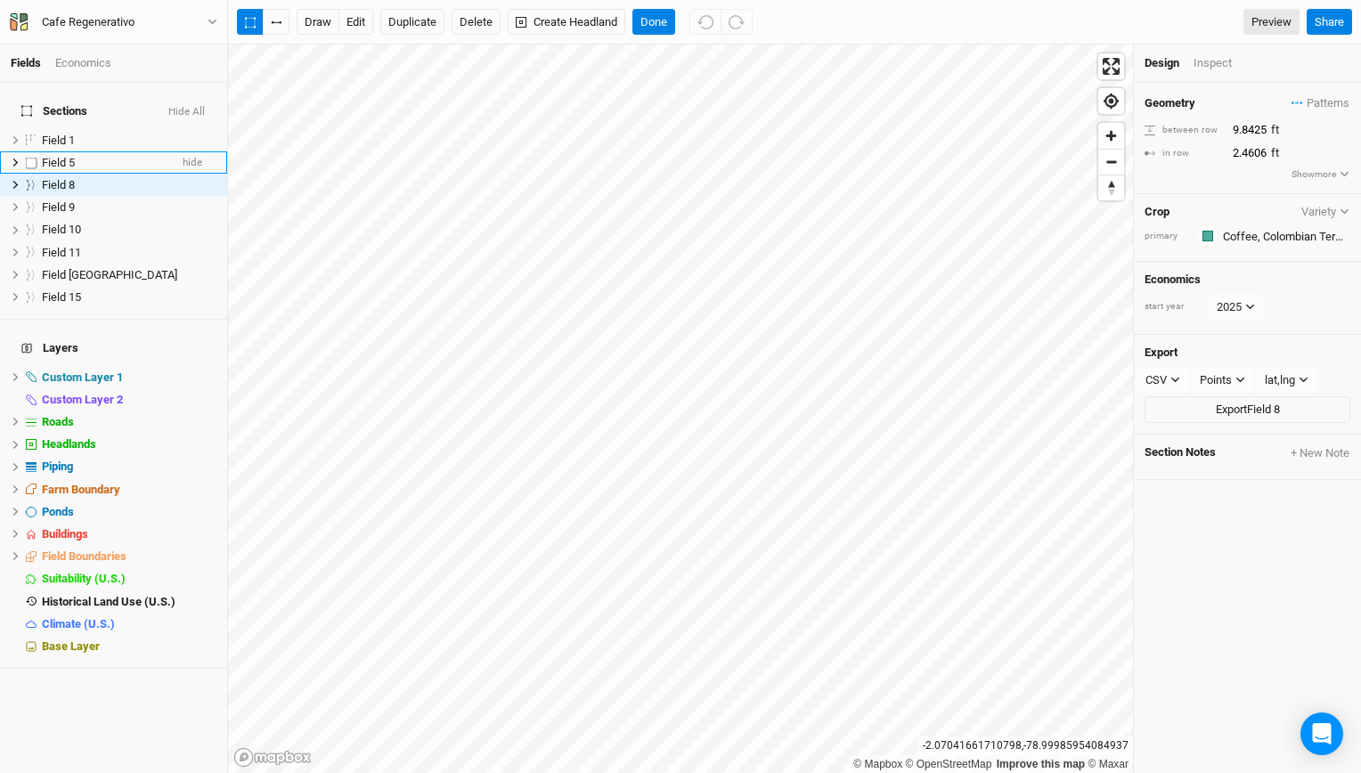
click at [58, 156] on span "Field 5" at bounding box center [58, 162] width 33 height 13
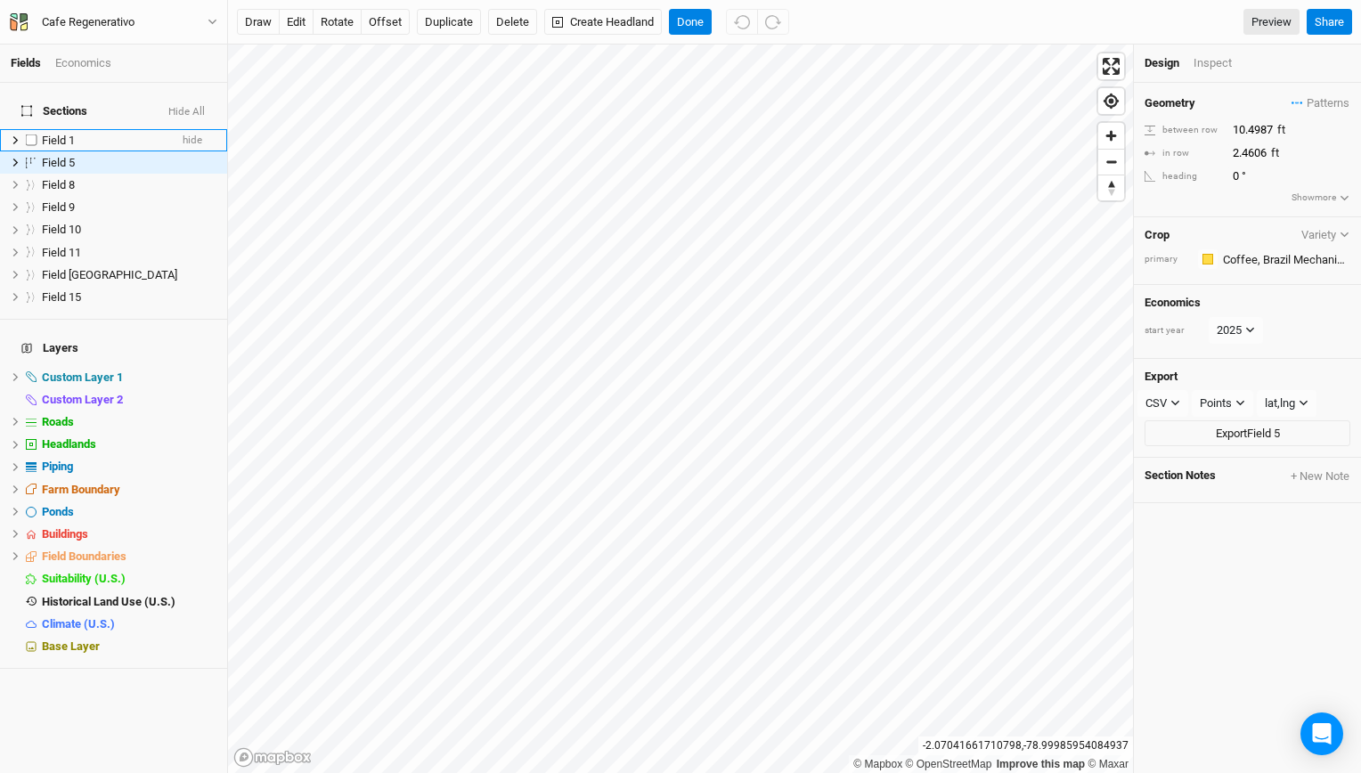
click at [68, 134] on span "Field 1" at bounding box center [58, 140] width 33 height 13
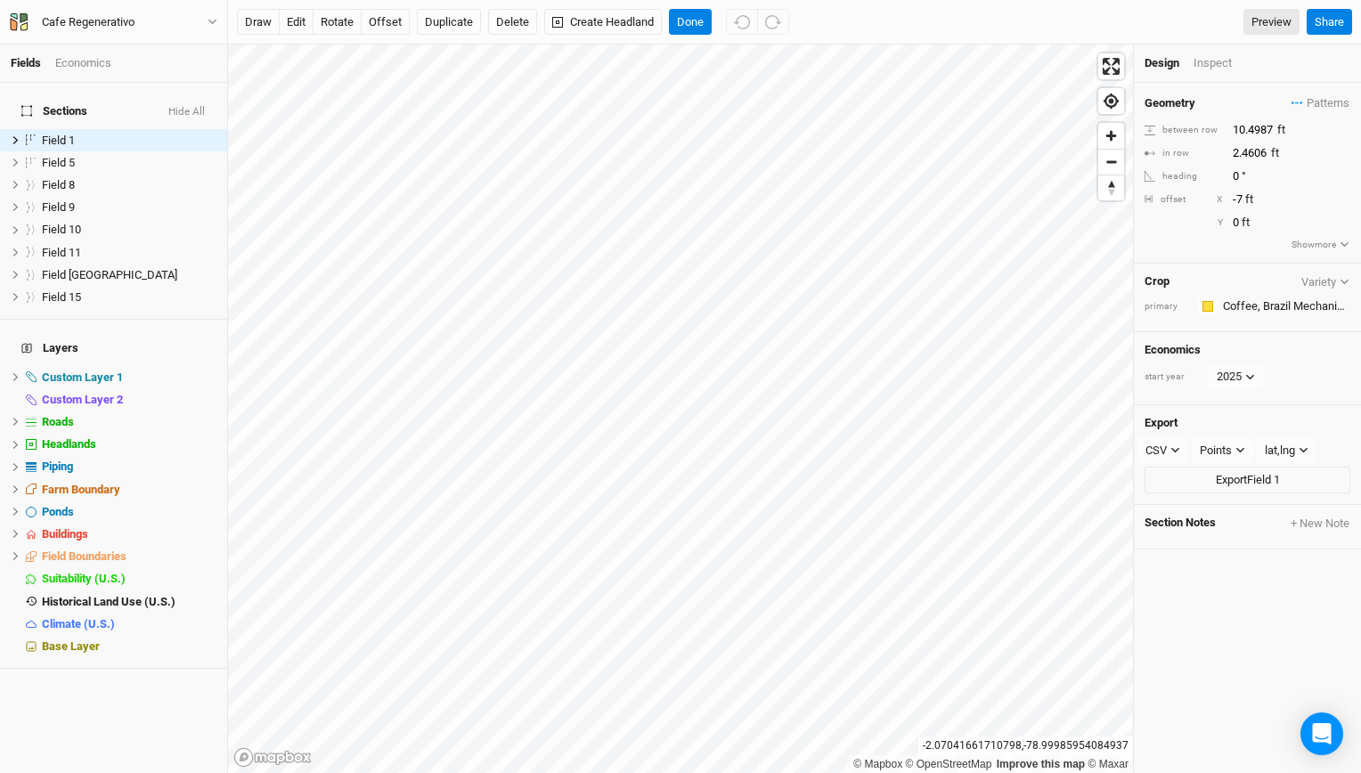
click at [64, 301] on div "Sections Hide All Field 1 hide Field 5 hide Field 8 hide Field 9 hide Field 10 …" at bounding box center [113, 201] width 227 height 237
click at [65, 290] on span "Field 15" at bounding box center [61, 296] width 39 height 13
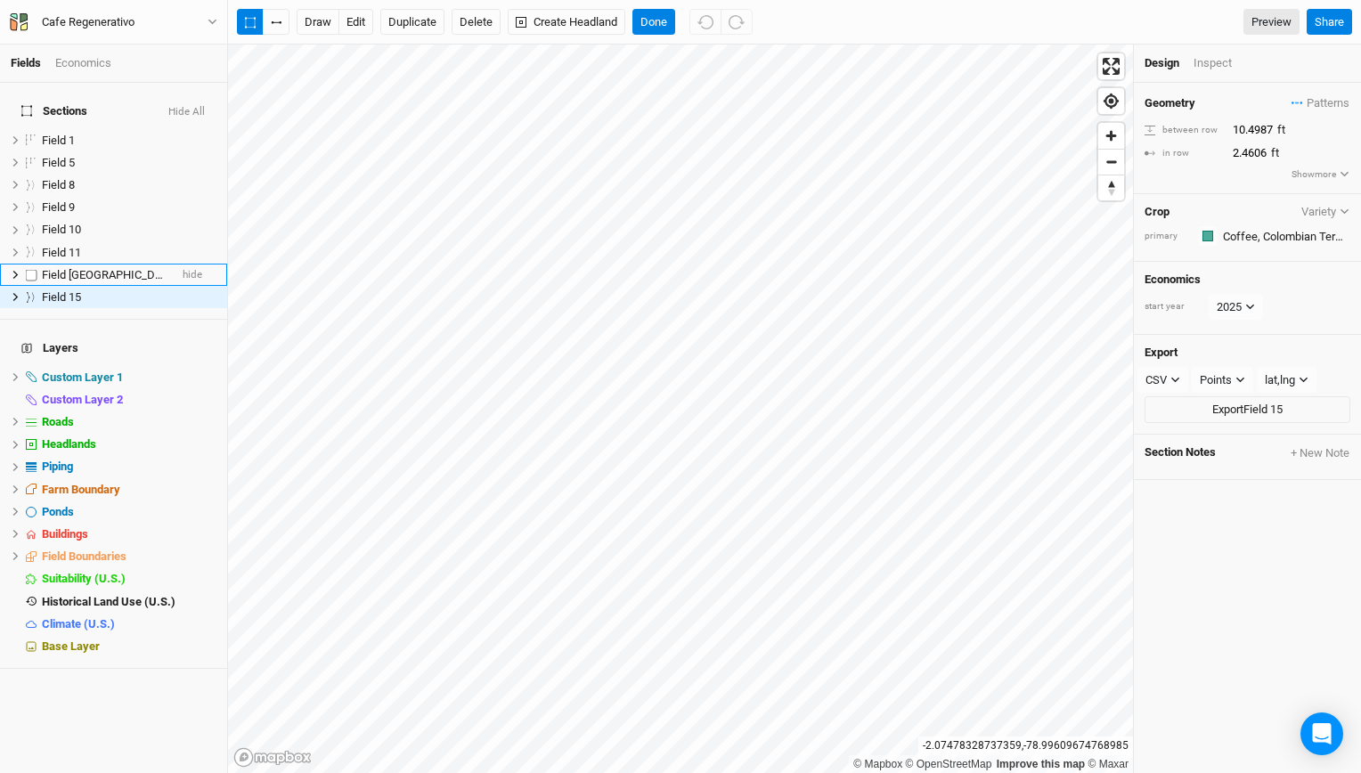
click at [111, 268] on span "Field [GEOGRAPHIC_DATA]" at bounding box center [109, 274] width 135 height 13
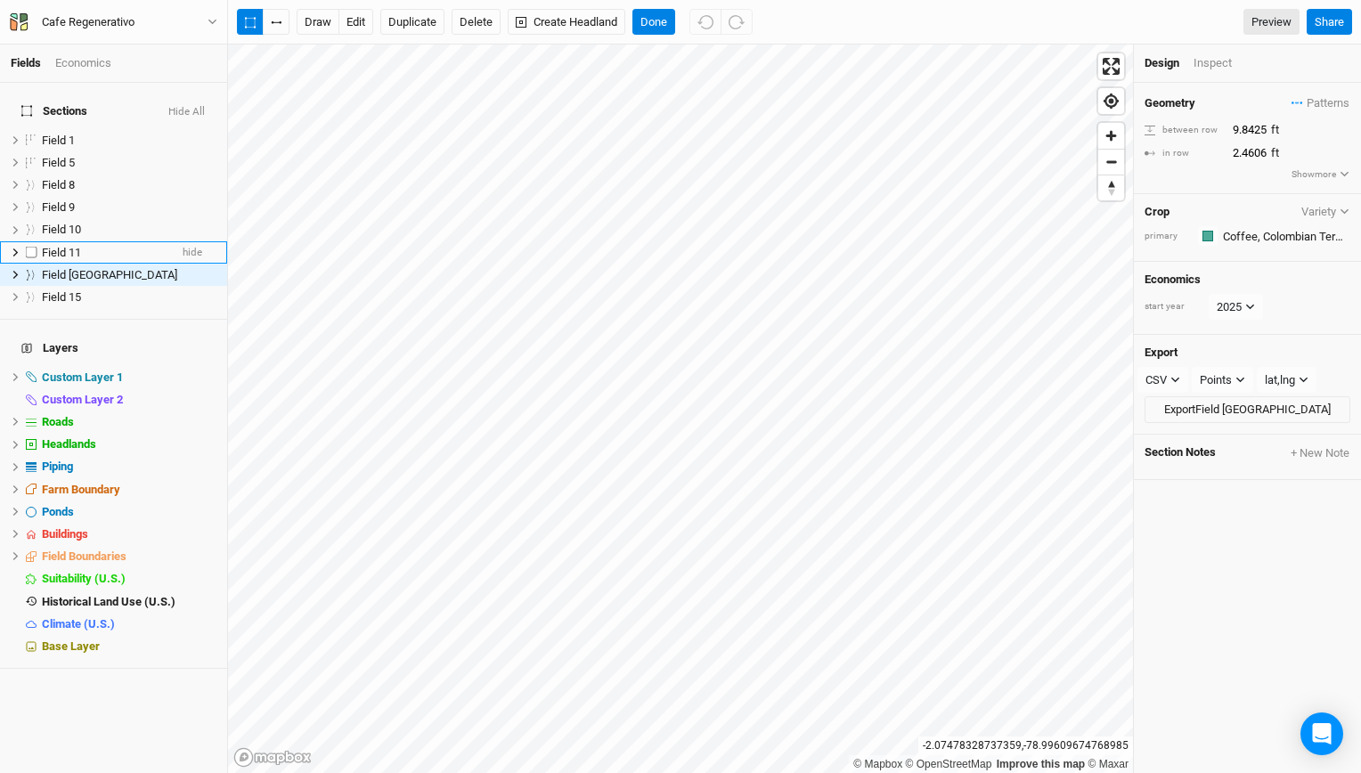
click at [63, 246] on span "Field 11" at bounding box center [61, 252] width 39 height 13
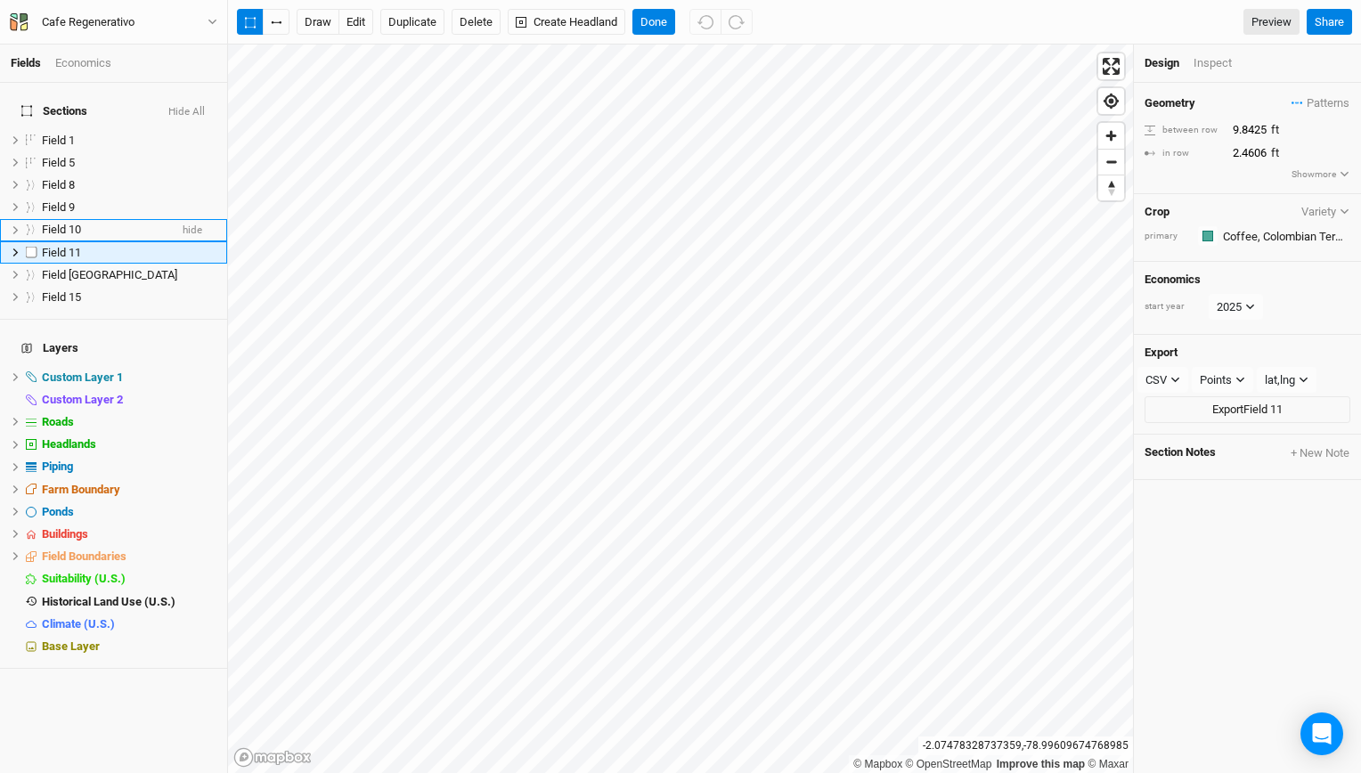
click at [72, 223] on span "Field 10" at bounding box center [61, 229] width 39 height 13
click at [117, 268] on span "Field [GEOGRAPHIC_DATA]" at bounding box center [109, 274] width 135 height 13
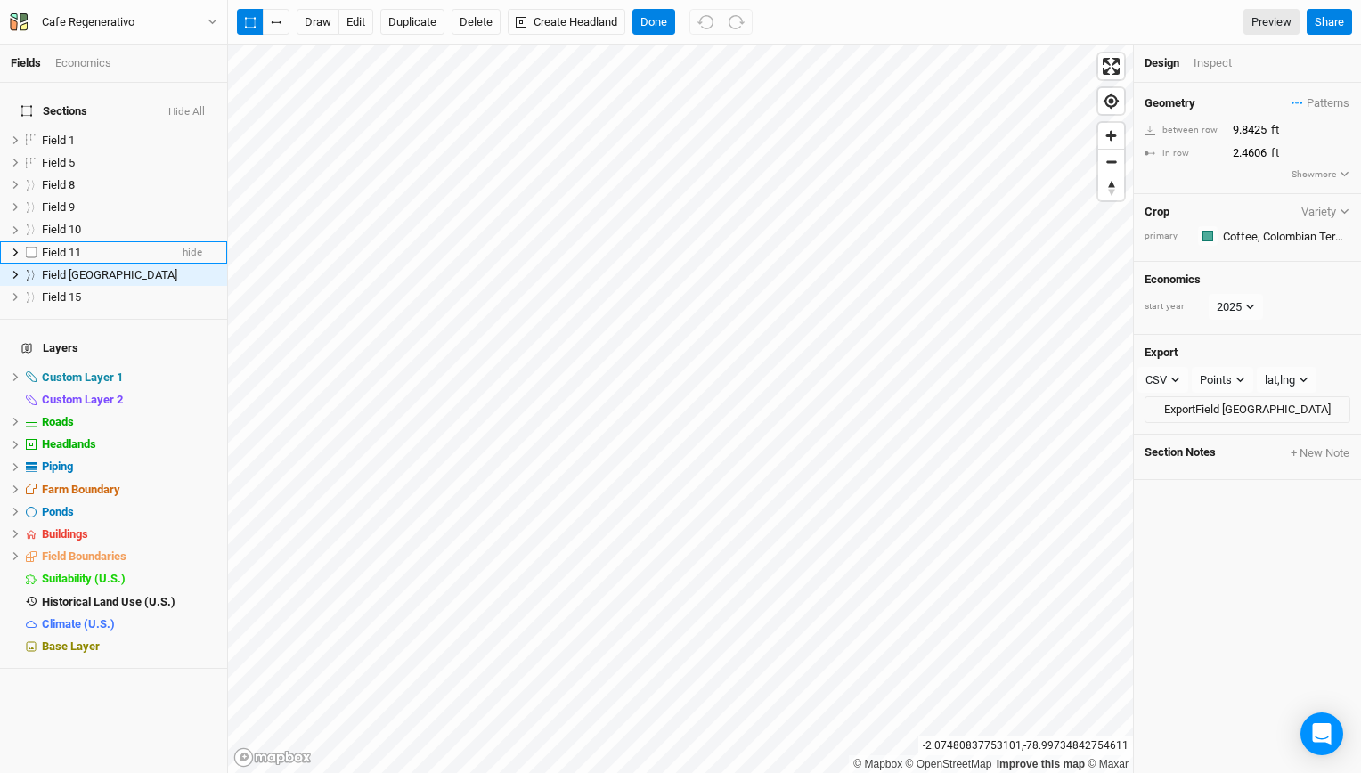
click at [102, 246] on div "Field 11" at bounding box center [105, 253] width 126 height 14
click at [1318, 731] on icon "Open Intercom Messenger" at bounding box center [1321, 733] width 20 height 23
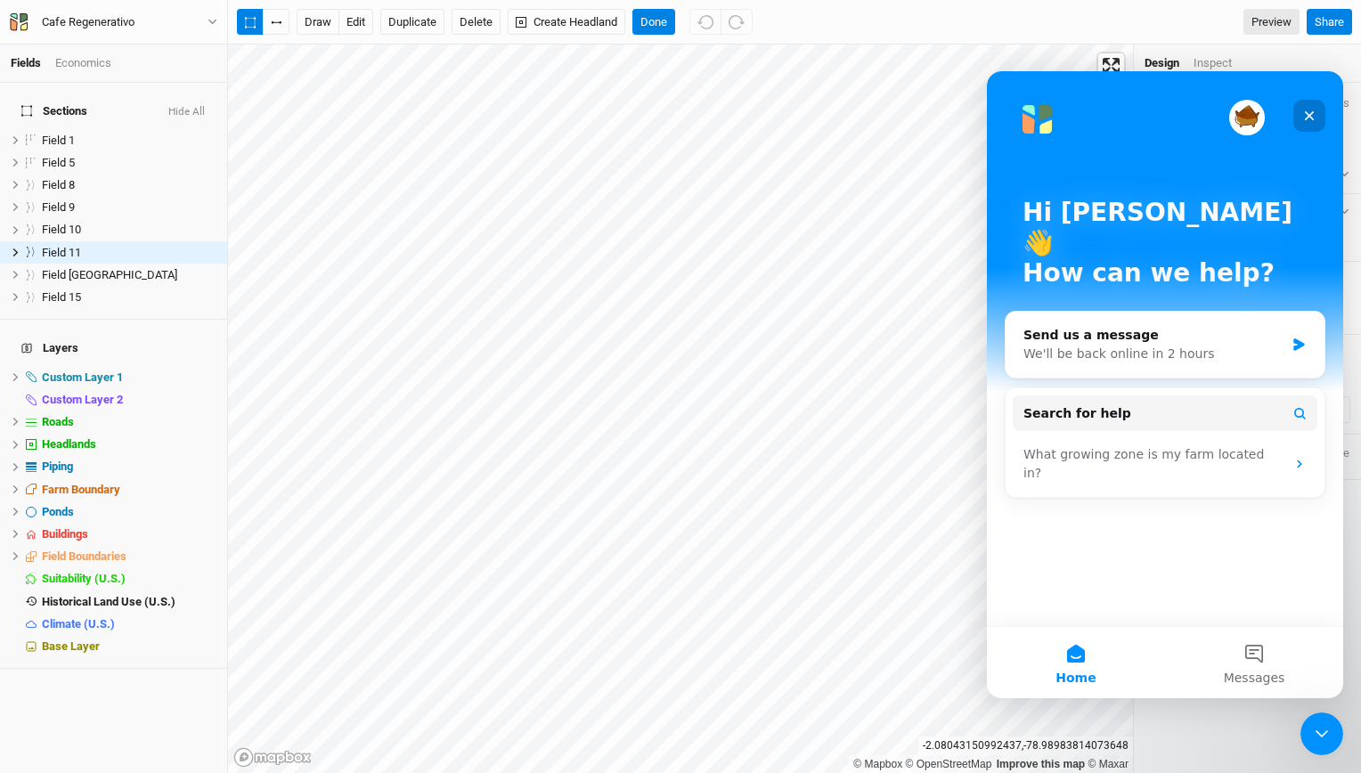
click at [1310, 118] on div "Close" at bounding box center [1309, 116] width 32 height 32
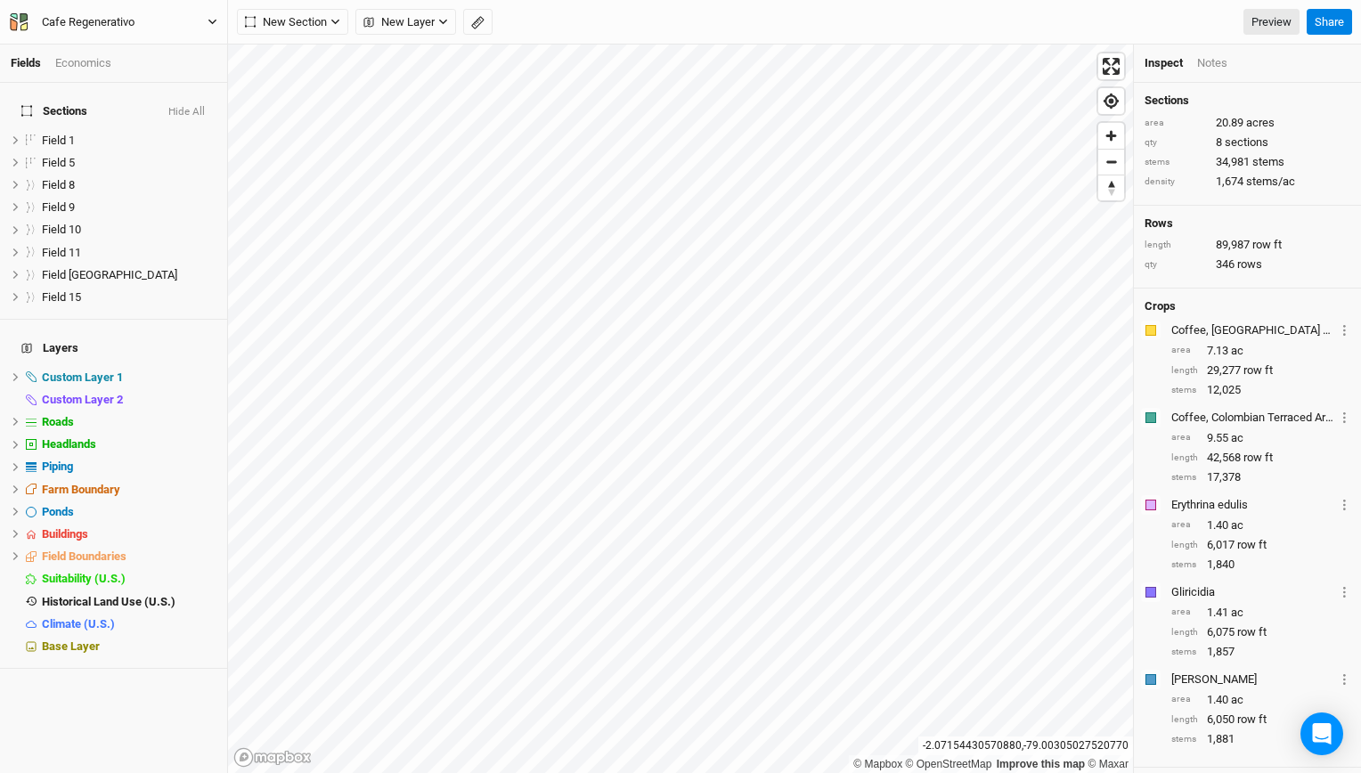
click at [206, 23] on button "Cafe Regenerativo" at bounding box center [113, 22] width 209 height 20
click at [142, 45] on button "Back" at bounding box center [147, 49] width 141 height 23
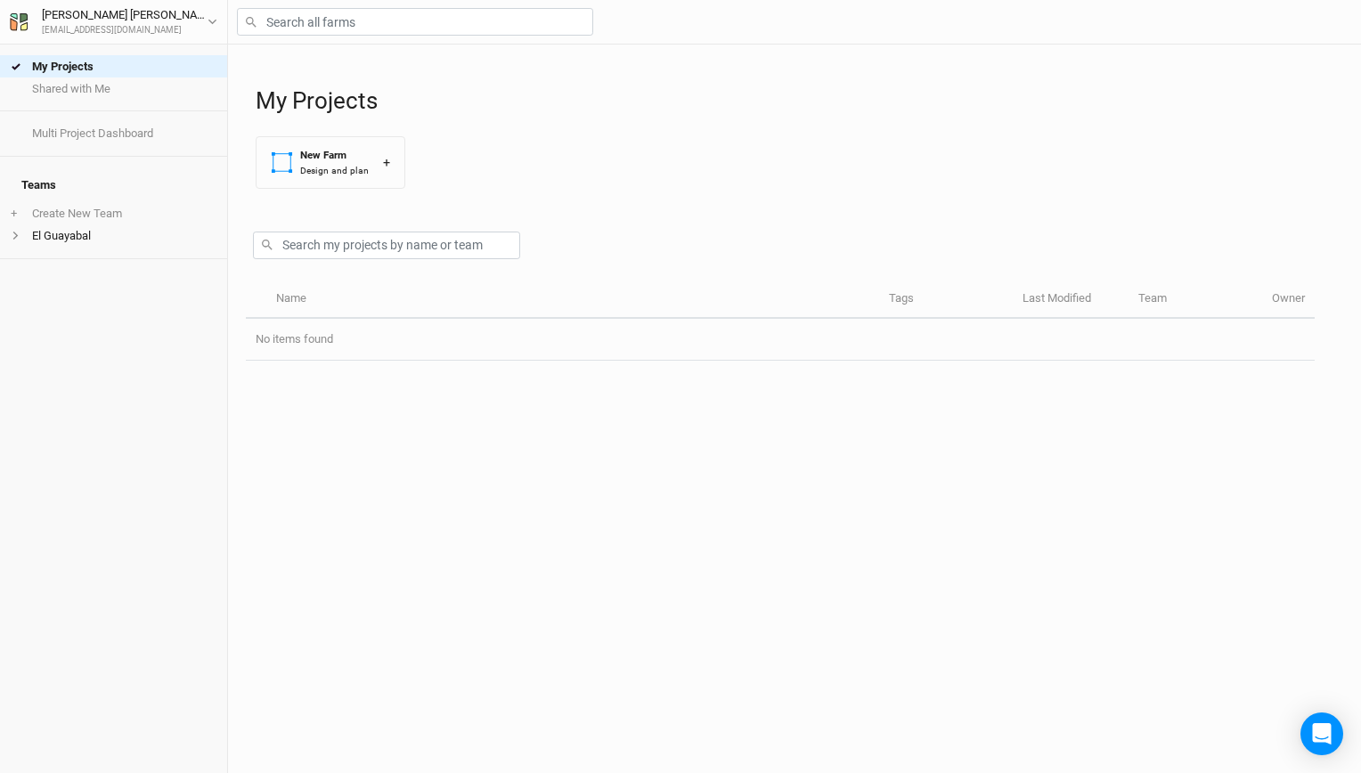
click at [118, 224] on li "El Guayabal" at bounding box center [113, 235] width 227 height 22
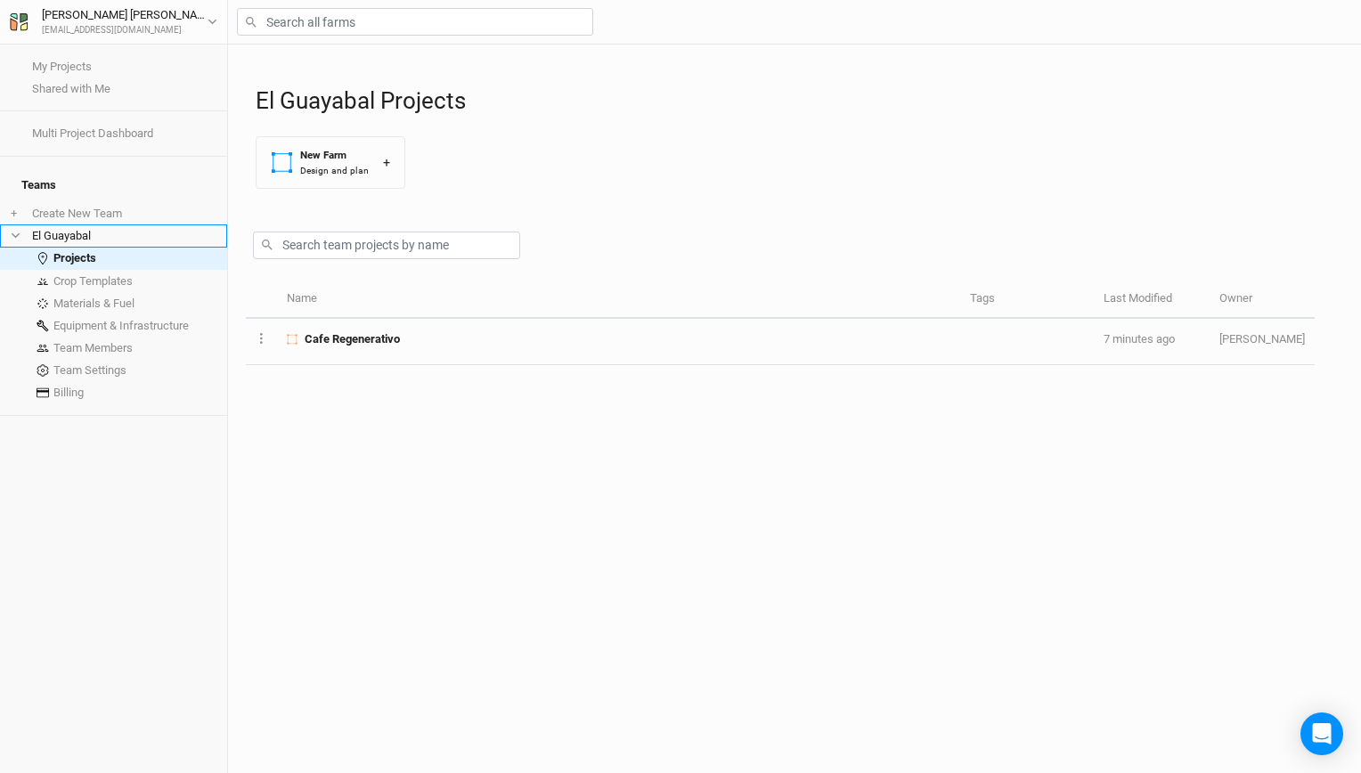
click at [98, 230] on li "El Guayabal" at bounding box center [113, 235] width 227 height 22
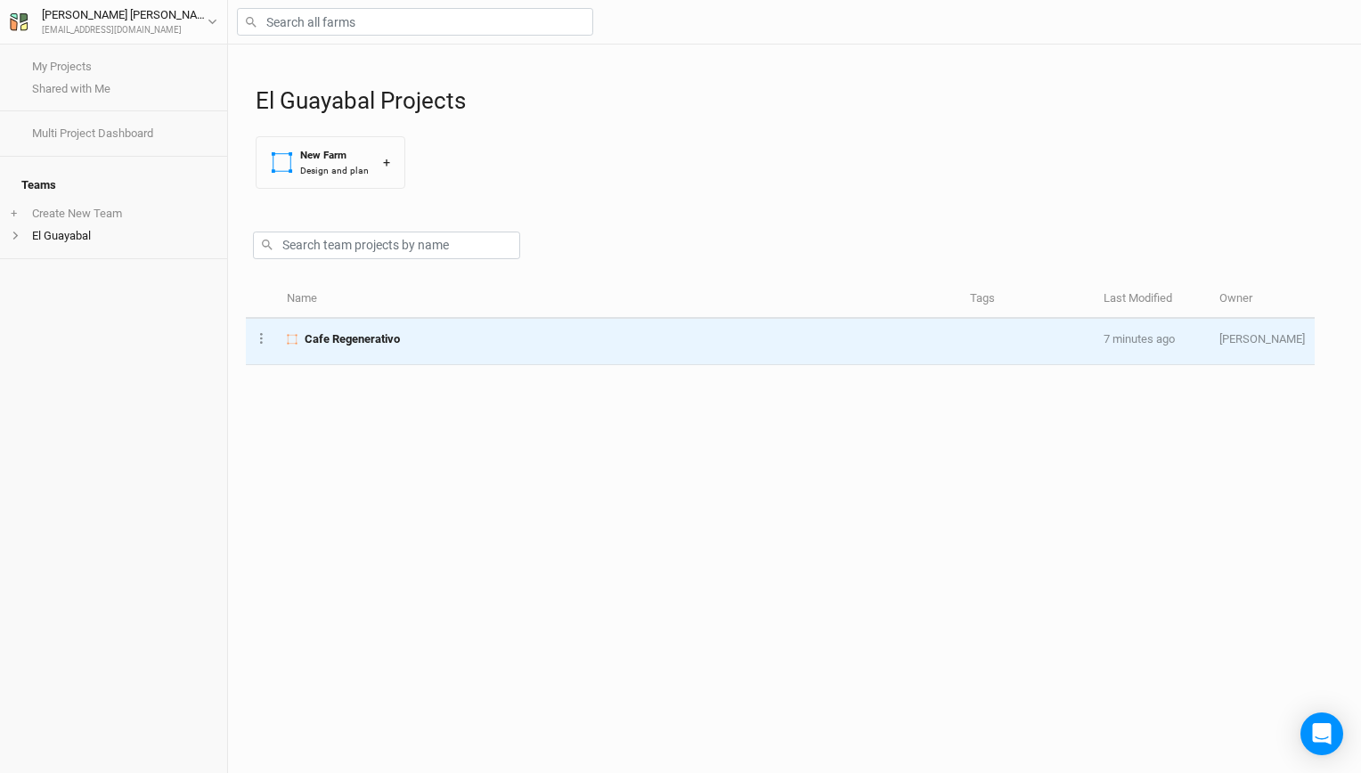
click at [319, 331] on span "Cafe Regenerativo" at bounding box center [352, 339] width 95 height 16
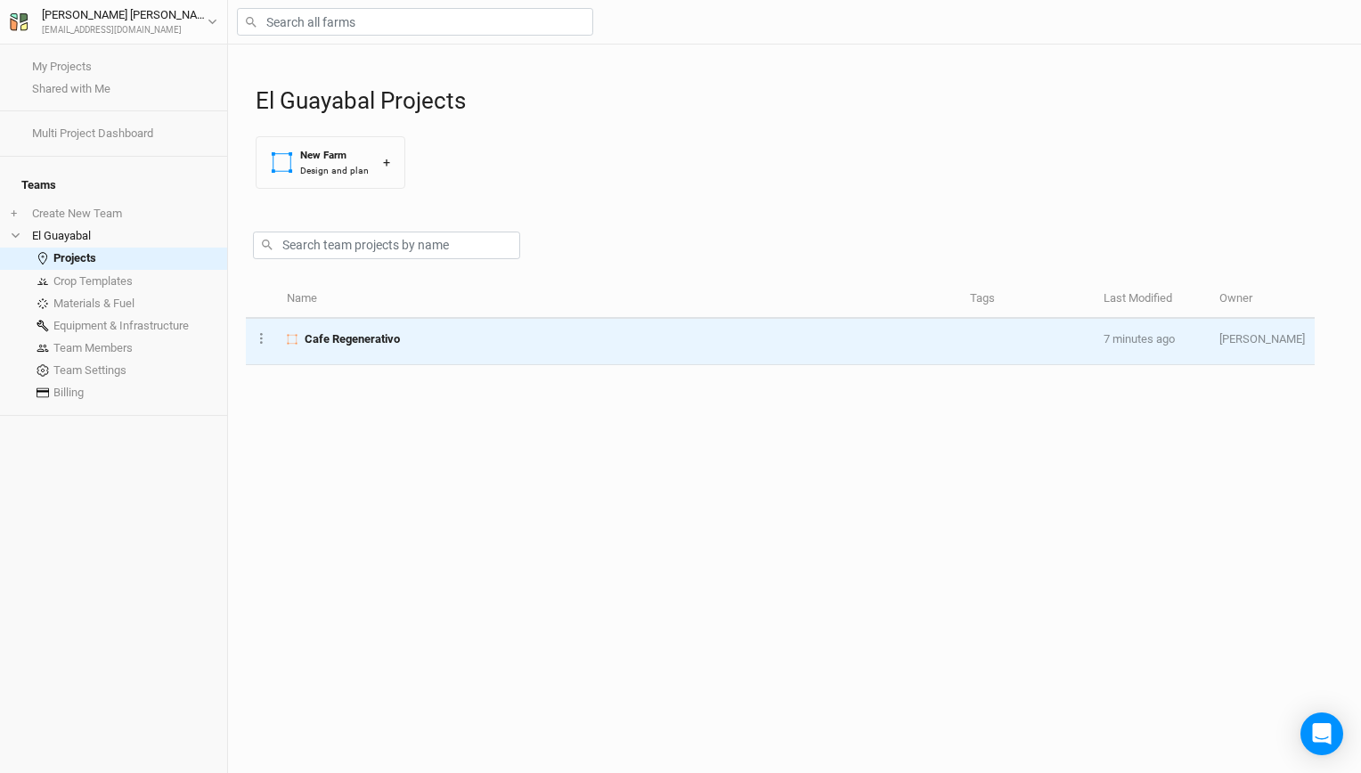
click at [424, 346] on div "Cafe Regenerativo" at bounding box center [618, 339] width 663 height 16
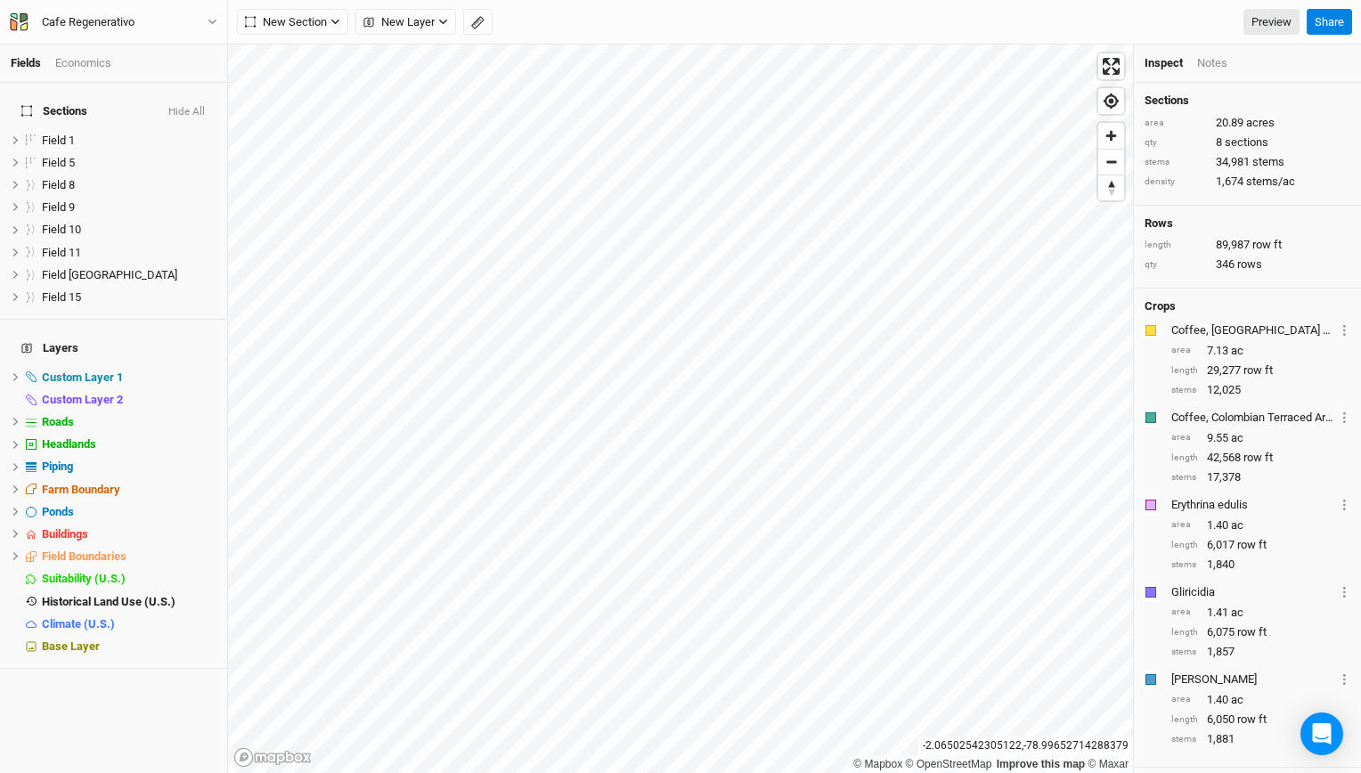
click at [68, 57] on div "Economics" at bounding box center [83, 63] width 56 height 16
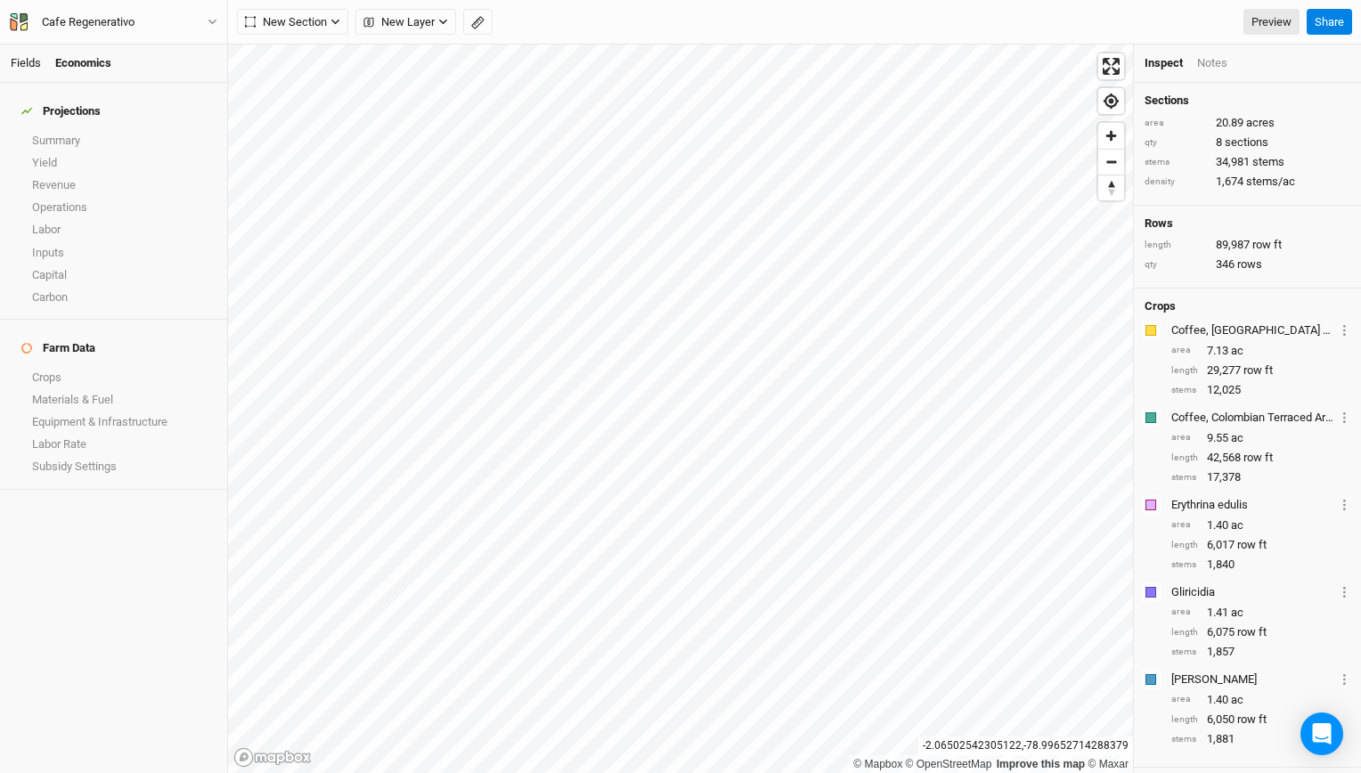
click at [29, 61] on link "Fields" at bounding box center [26, 62] width 30 height 13
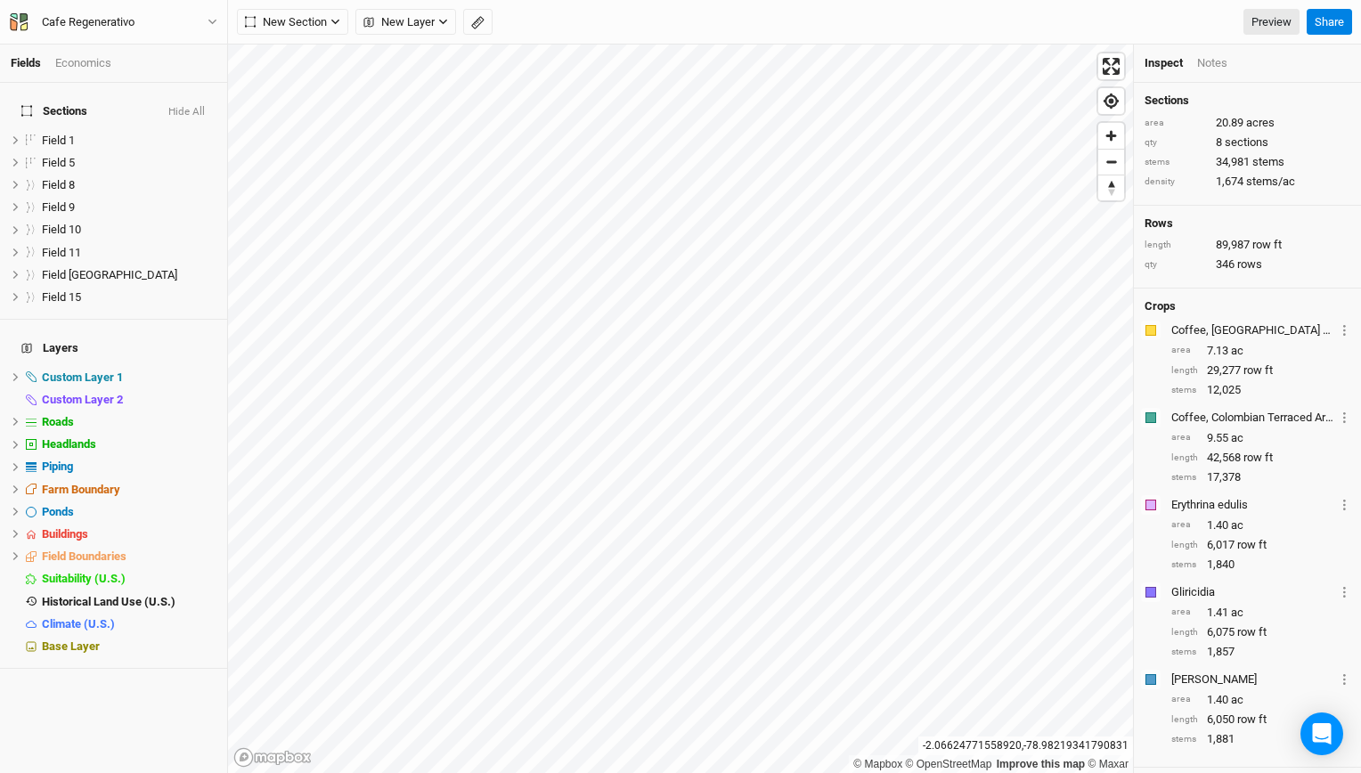
click at [1225, 62] on div "Notes" at bounding box center [1212, 63] width 30 height 16
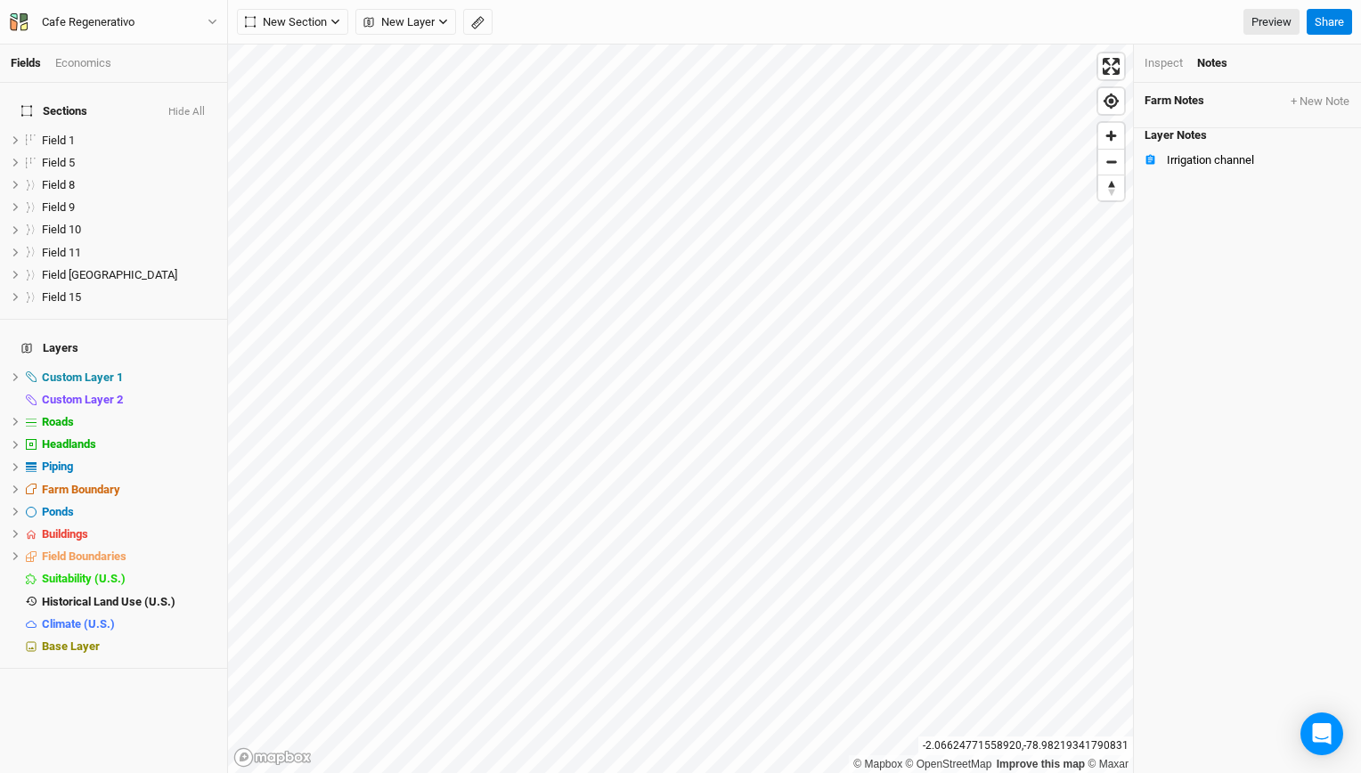
click at [1165, 66] on div "Inspect" at bounding box center [1164, 63] width 38 height 16
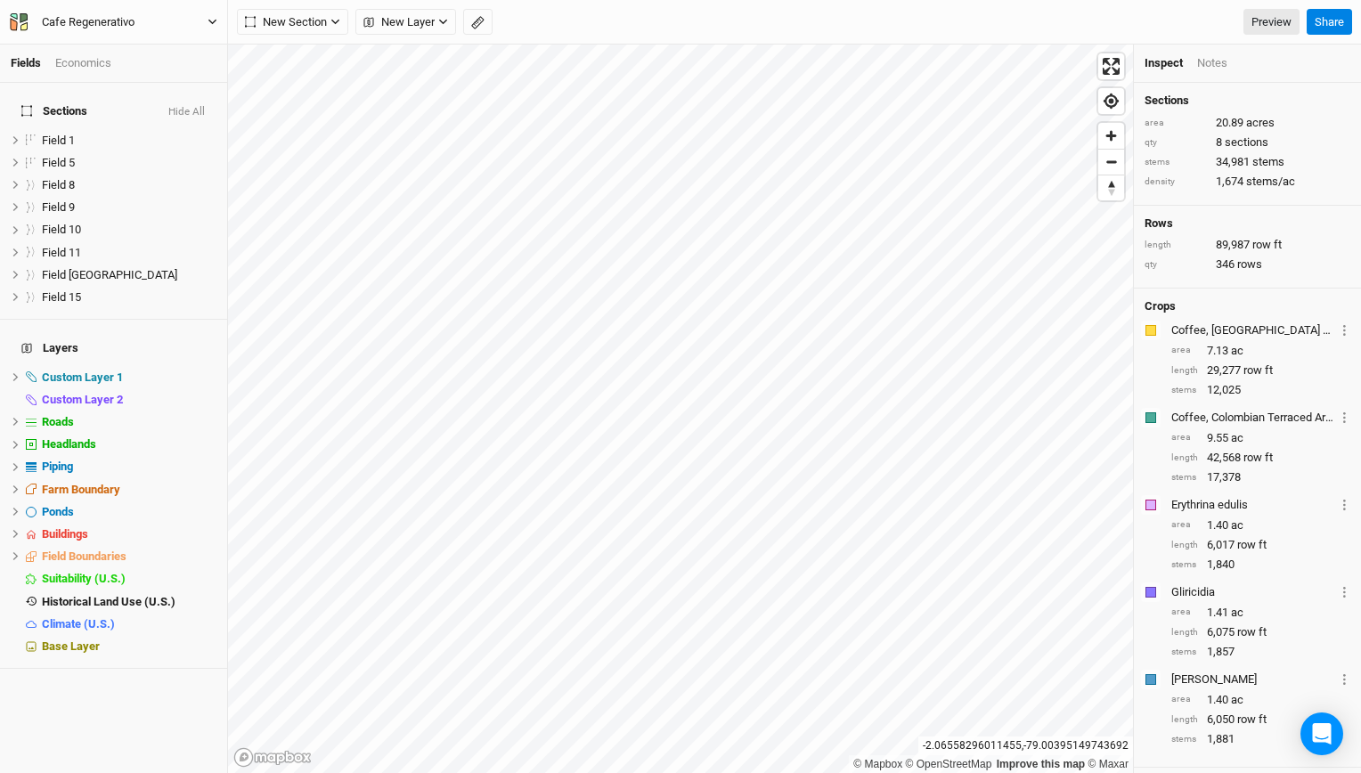
click at [216, 21] on icon "button" at bounding box center [213, 22] width 10 height 10
click at [100, 65] on div "Economics" at bounding box center [83, 63] width 56 height 16
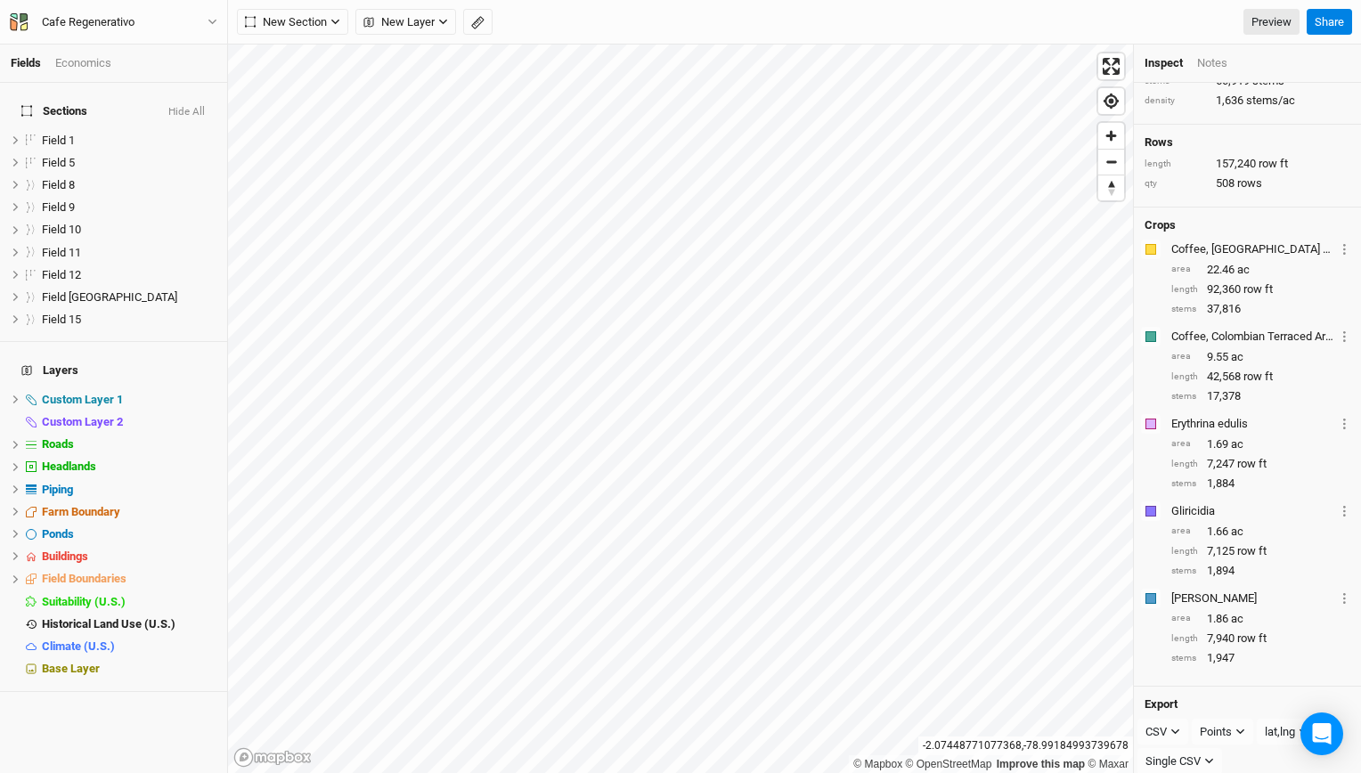
scroll to position [121, 0]
